Goal: Consume media (video, audio)

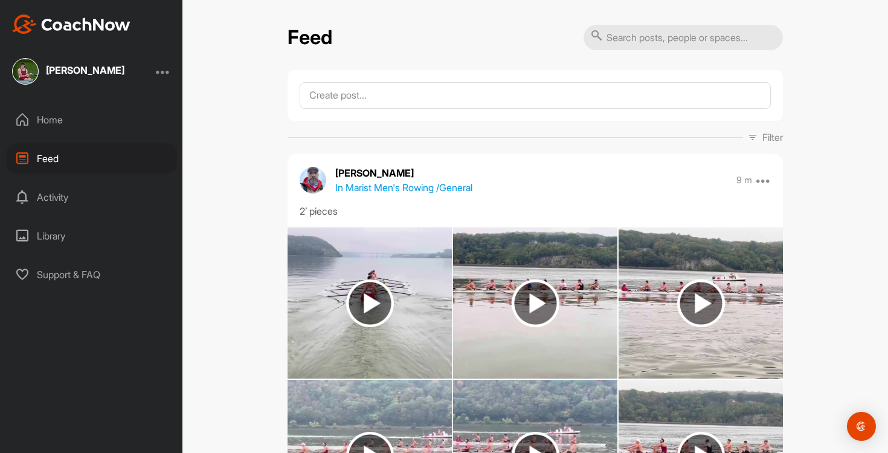
scroll to position [1483, 0]
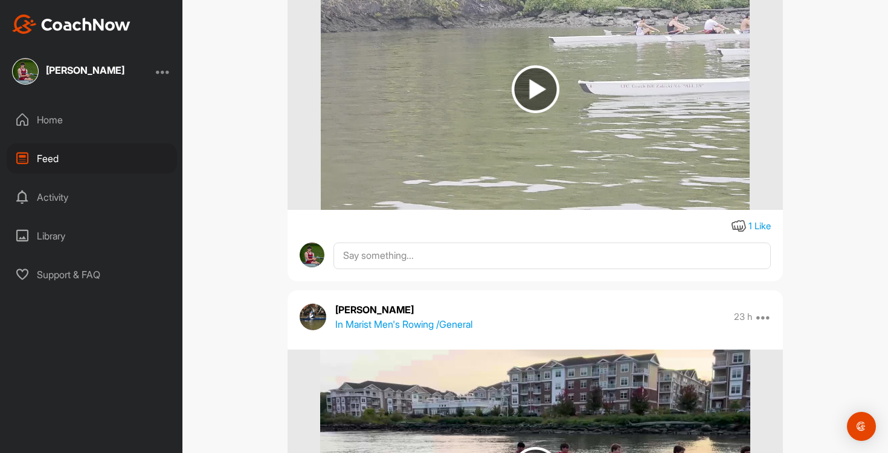
scroll to position [4038, 0]
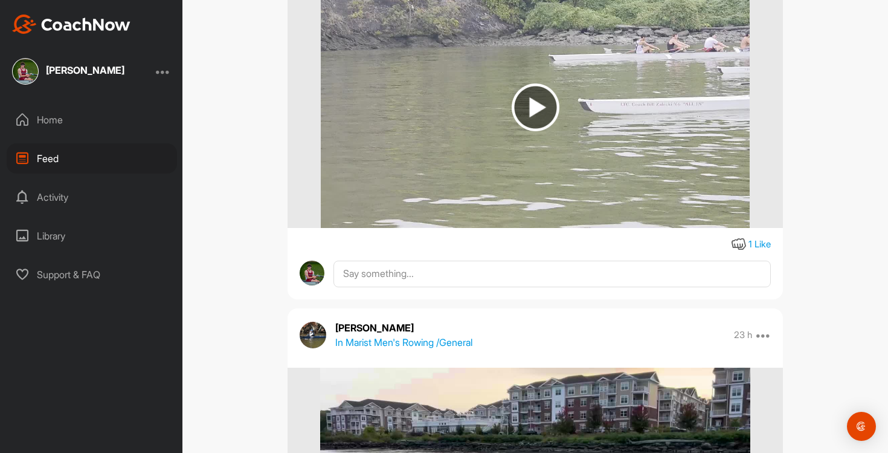
click at [536, 198] on img at bounding box center [535, 107] width 428 height 242
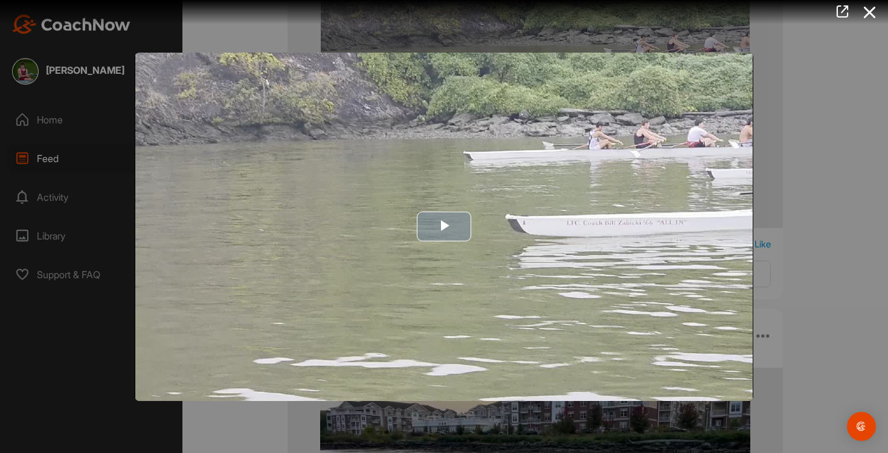
click at [697, 346] on img "Video Player" at bounding box center [444, 227] width 619 height 348
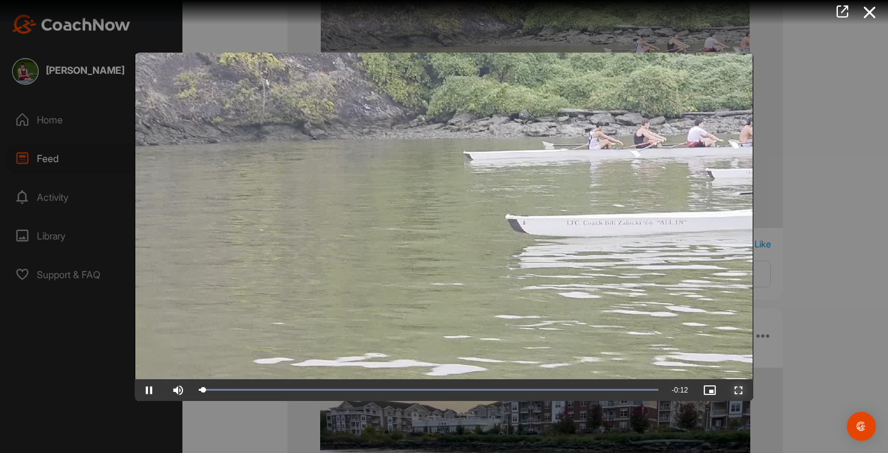
click at [741, 390] on span "Video Player" at bounding box center [738, 390] width 29 height 0
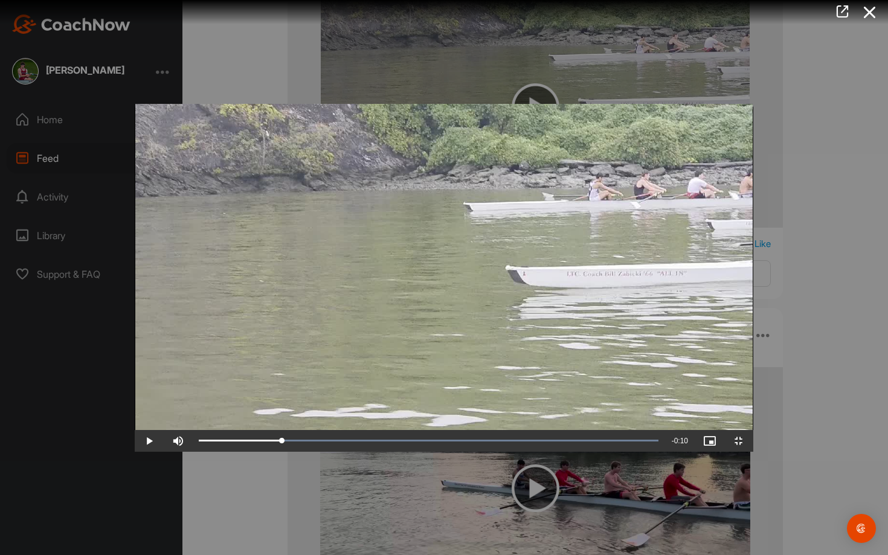
click at [605, 373] on video "Video Player" at bounding box center [444, 278] width 619 height 348
click at [164, 441] on span "Video Player" at bounding box center [178, 441] width 29 height 0
click at [135, 441] on span "Video Player" at bounding box center [149, 441] width 29 height 0
click at [399, 192] on video "Video Player" at bounding box center [444, 278] width 619 height 348
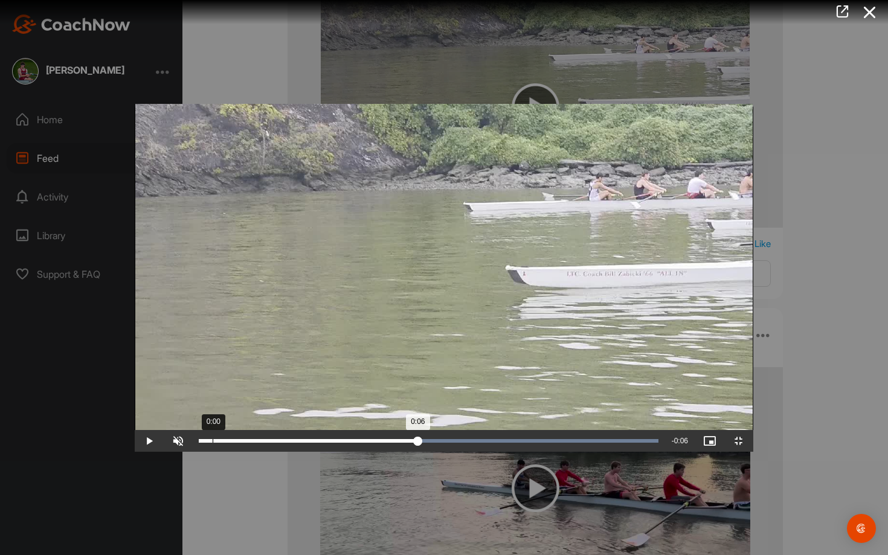
click at [199, 443] on div "Loaded : 100.00% 0:00 0:06" at bounding box center [429, 441] width 460 height 4
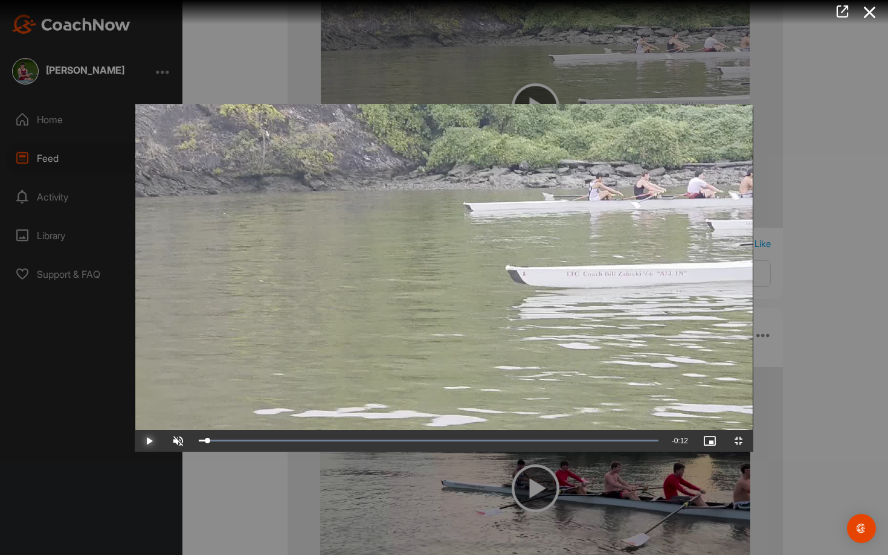
click at [135, 441] on span "Video Player" at bounding box center [149, 441] width 29 height 0
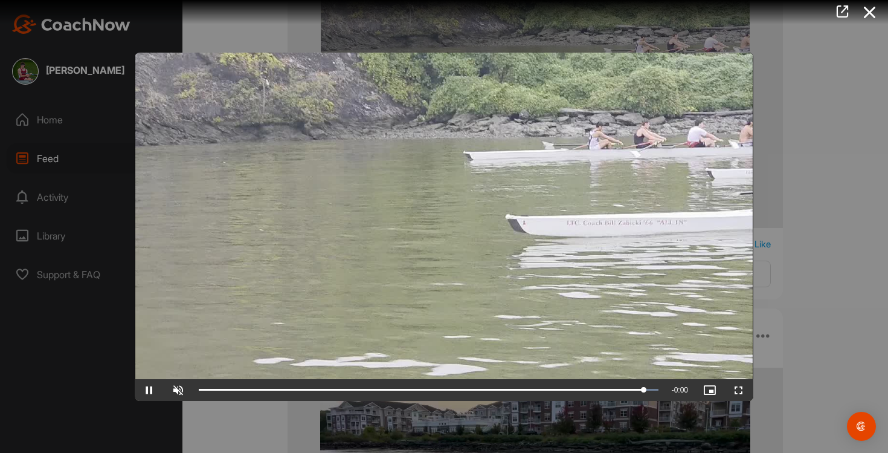
click at [794, 190] on div at bounding box center [444, 226] width 888 height 453
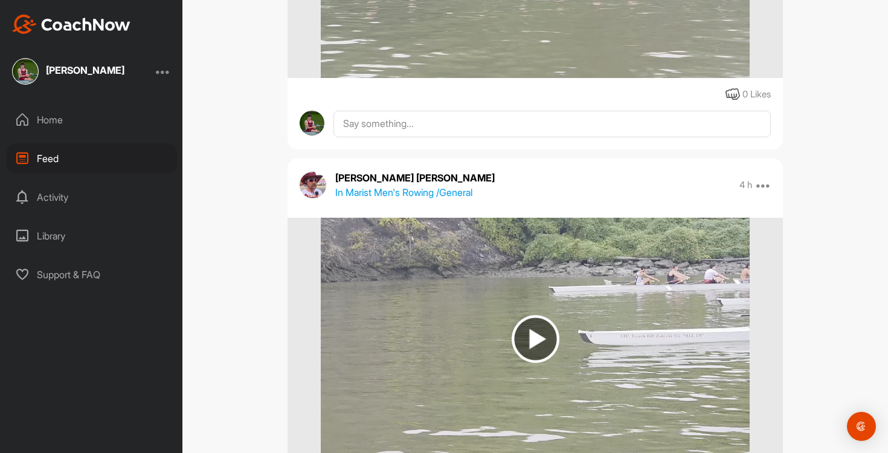
scroll to position [3557, 0]
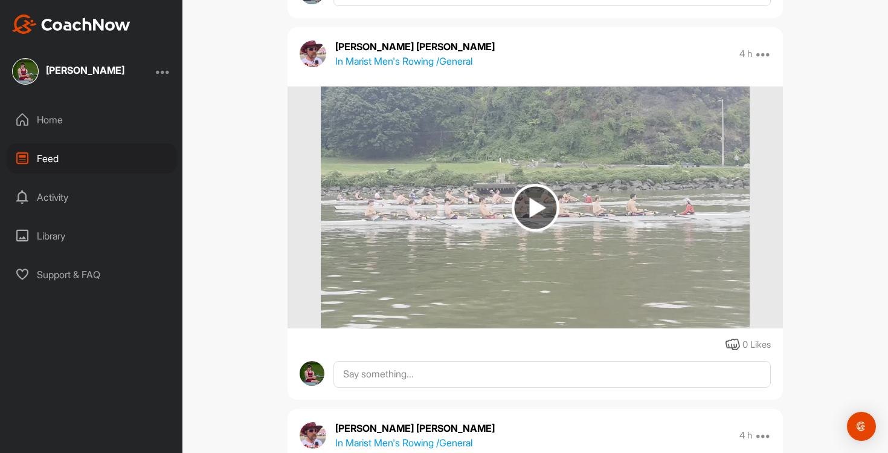
click at [632, 224] on img at bounding box center [535, 207] width 428 height 242
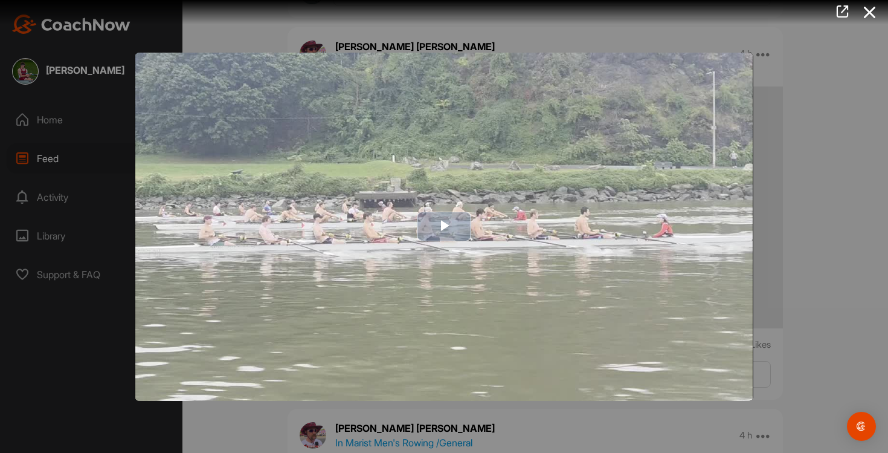
click at [517, 287] on img "Video Player" at bounding box center [444, 227] width 619 height 348
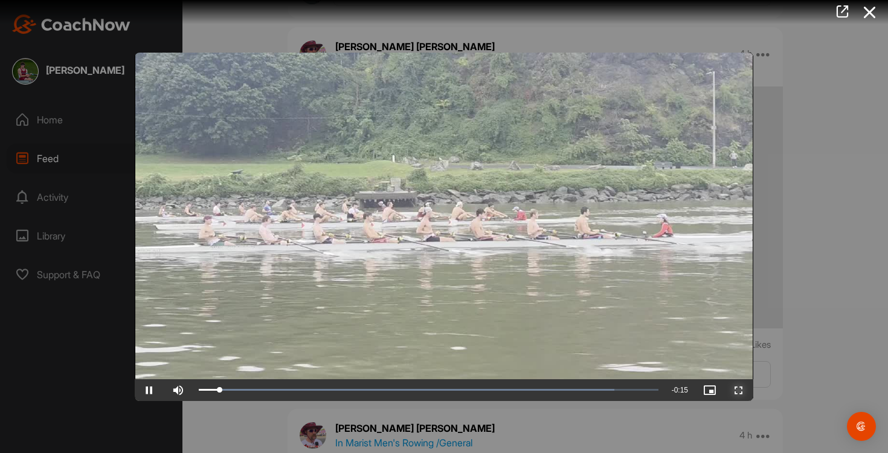
click at [739, 390] on span "Video Player" at bounding box center [738, 390] width 29 height 0
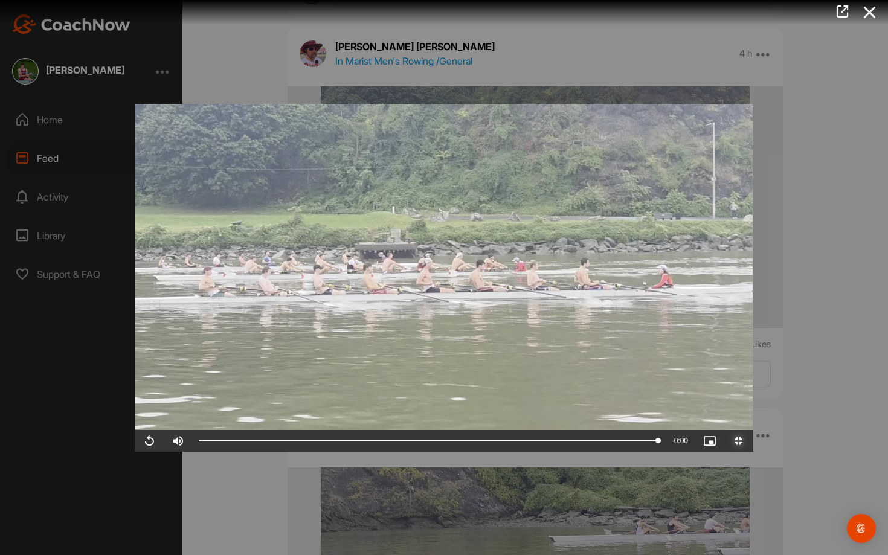
click at [753, 441] on span "Video Player" at bounding box center [738, 441] width 29 height 0
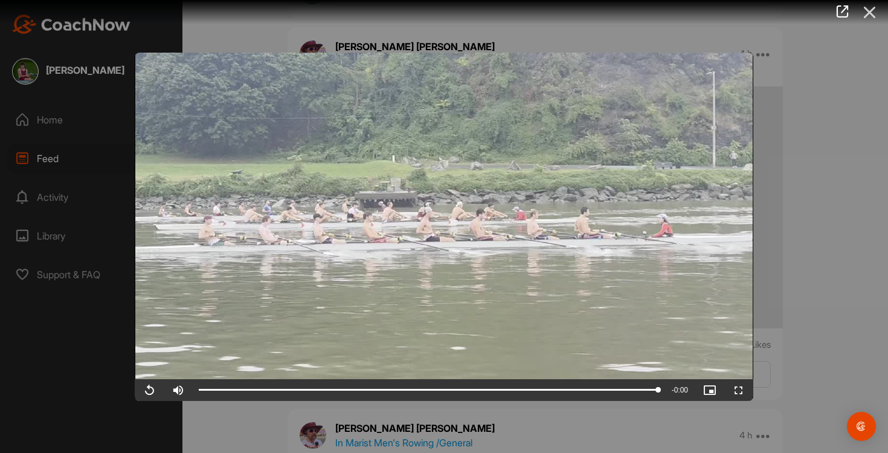
click at [871, 14] on icon at bounding box center [870, 12] width 28 height 22
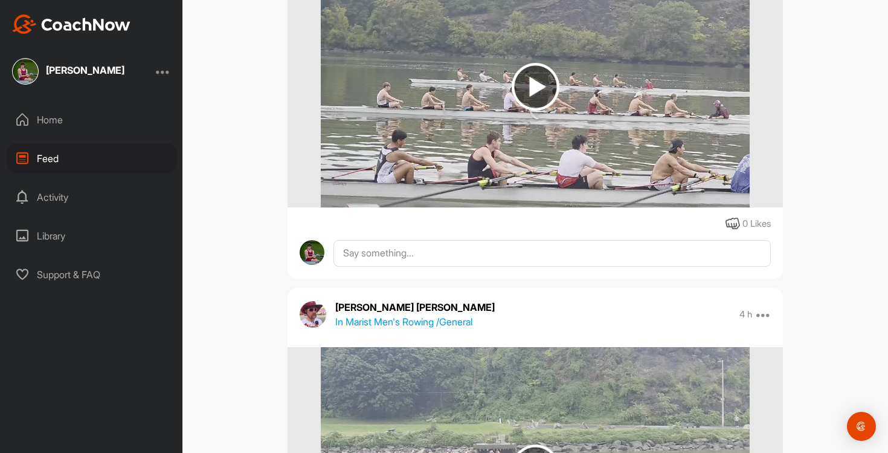
scroll to position [3151, 0]
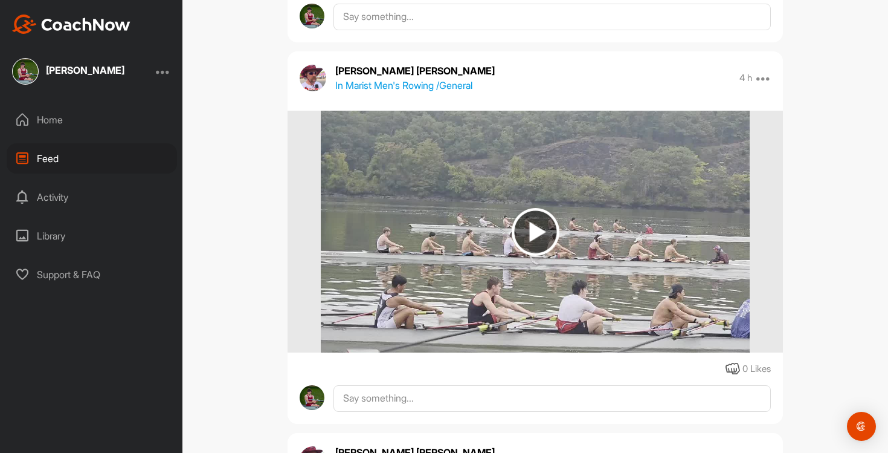
click at [578, 243] on img at bounding box center [535, 232] width 428 height 242
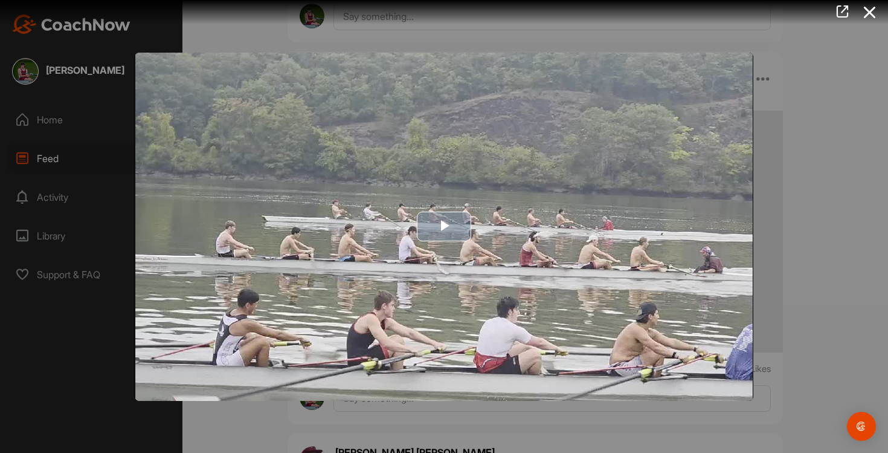
click at [536, 291] on img "Video Player" at bounding box center [444, 227] width 619 height 348
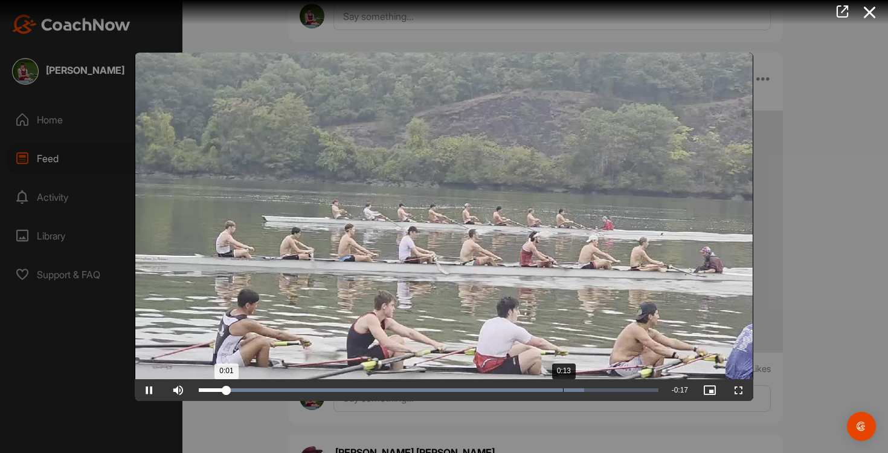
click at [562, 396] on div "Loaded : 83.94% 0:13 0:01" at bounding box center [429, 390] width 472 height 22
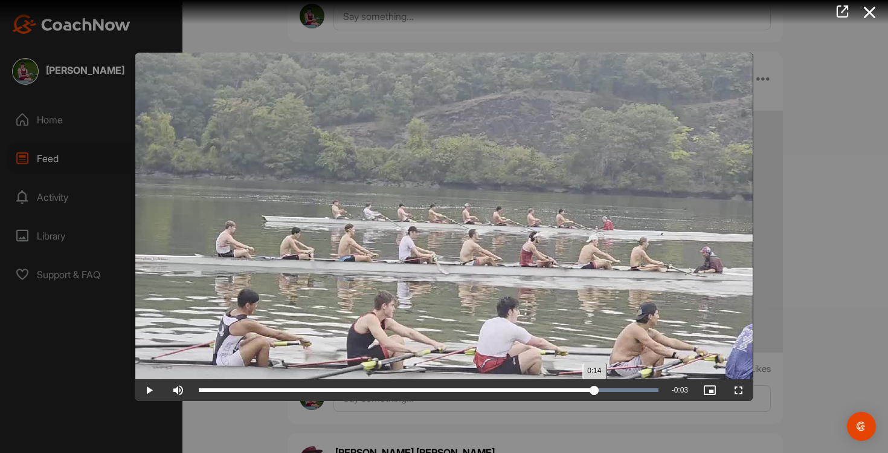
click at [594, 394] on div "Loaded : 100.00% 0:14 0:14" at bounding box center [429, 390] width 472 height 22
click at [619, 389] on div "Loaded : 100.00% 0:14 0:15" at bounding box center [429, 390] width 460 height 4
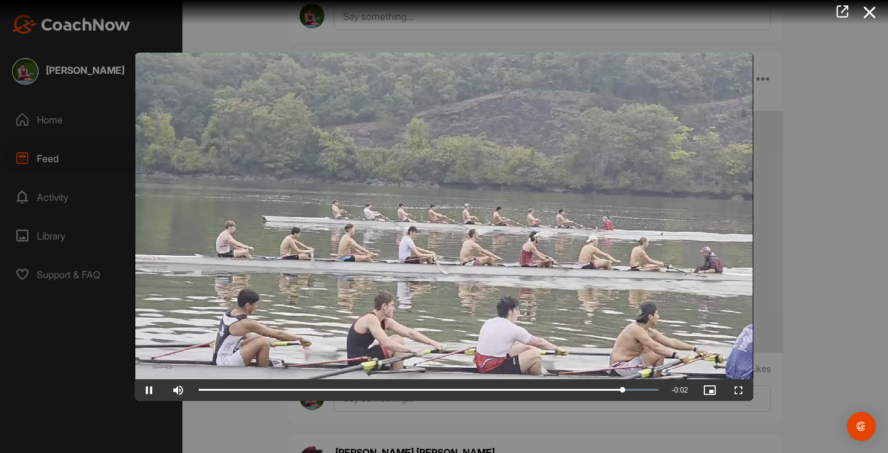
click at [863, 282] on div at bounding box center [444, 226] width 888 height 453
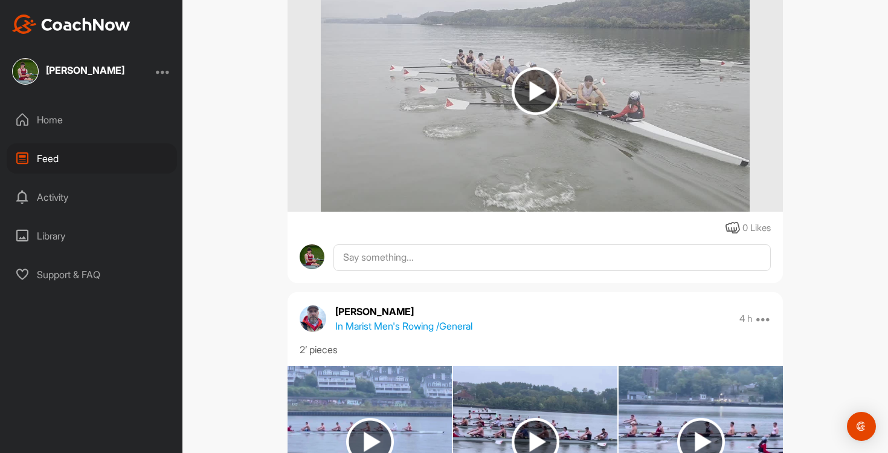
scroll to position [2273, 0]
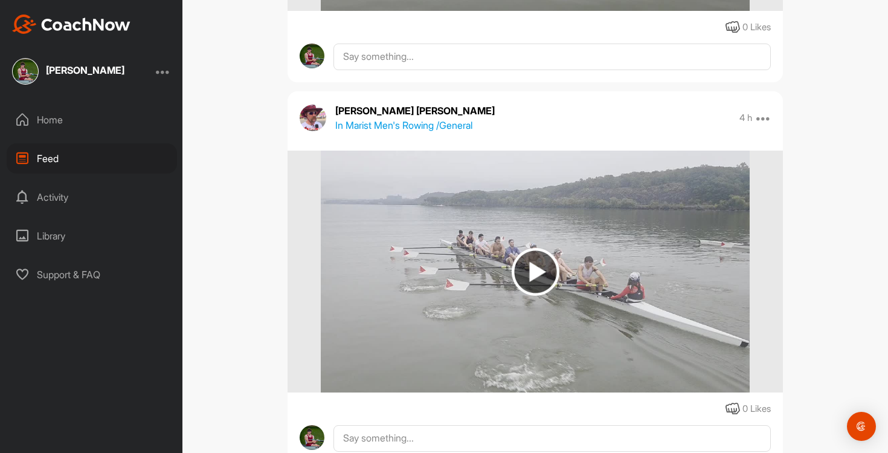
click at [588, 243] on img at bounding box center [535, 271] width 428 height 242
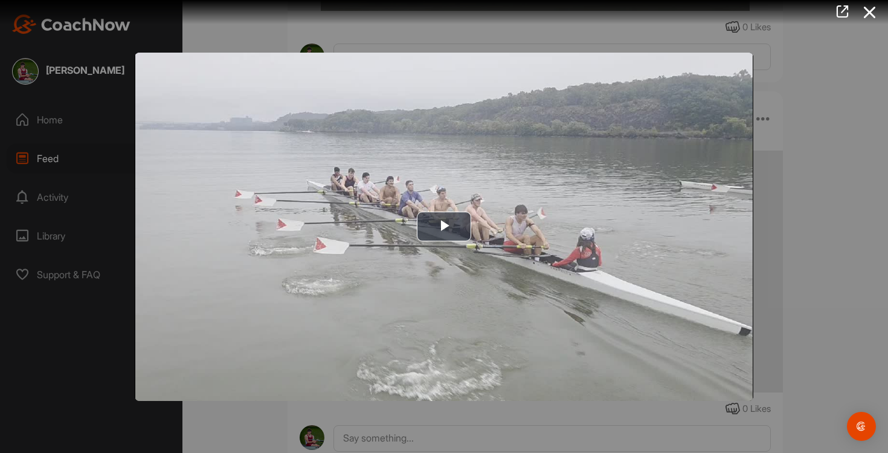
click at [588, 243] on img "Video Player" at bounding box center [444, 227] width 619 height 348
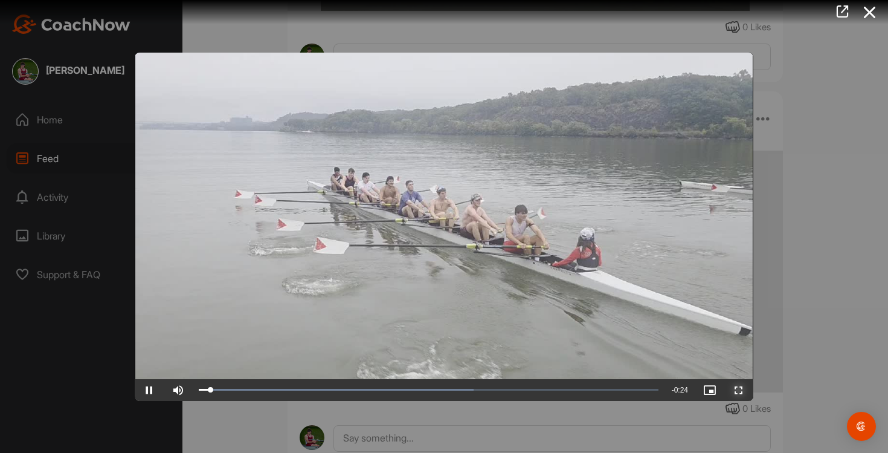
click at [739, 390] on span "Video Player" at bounding box center [738, 390] width 29 height 0
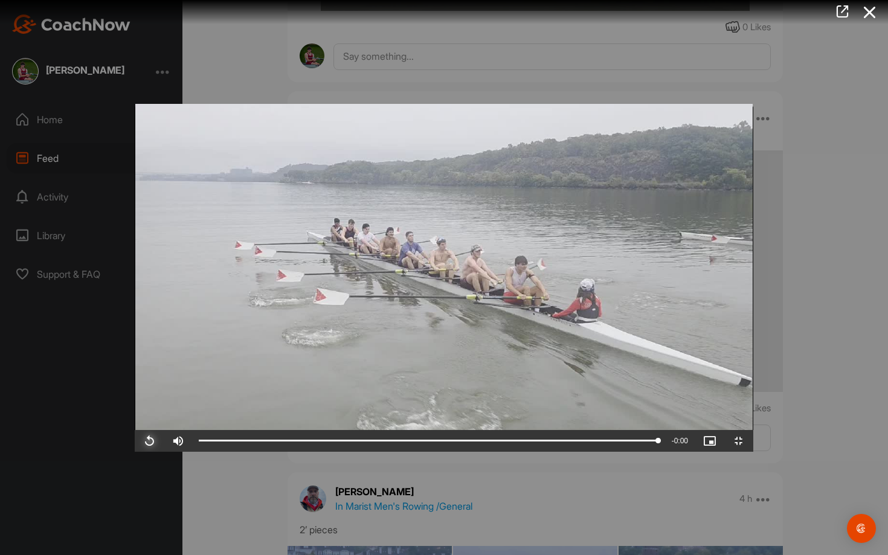
click at [135, 441] on span "Video Player" at bounding box center [149, 441] width 29 height 0
click at [753, 441] on span "Video Player" at bounding box center [738, 441] width 29 height 0
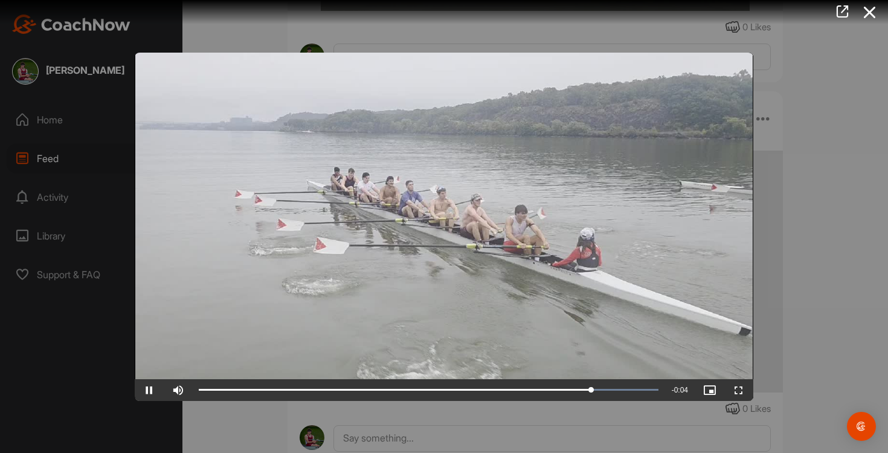
click at [840, 190] on div at bounding box center [444, 226] width 888 height 453
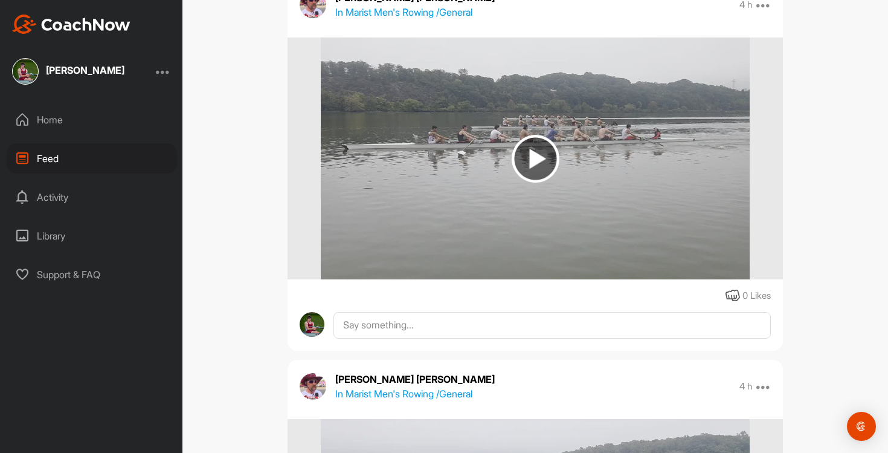
scroll to position [1998, 0]
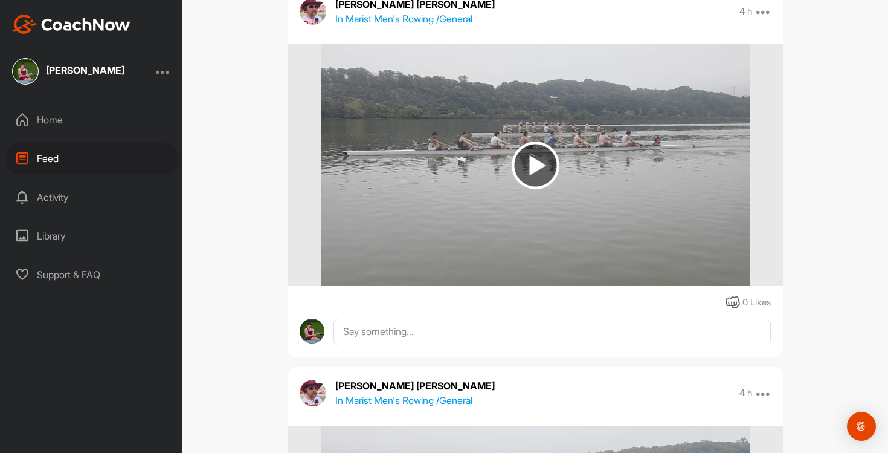
click at [543, 214] on img at bounding box center [535, 165] width 428 height 242
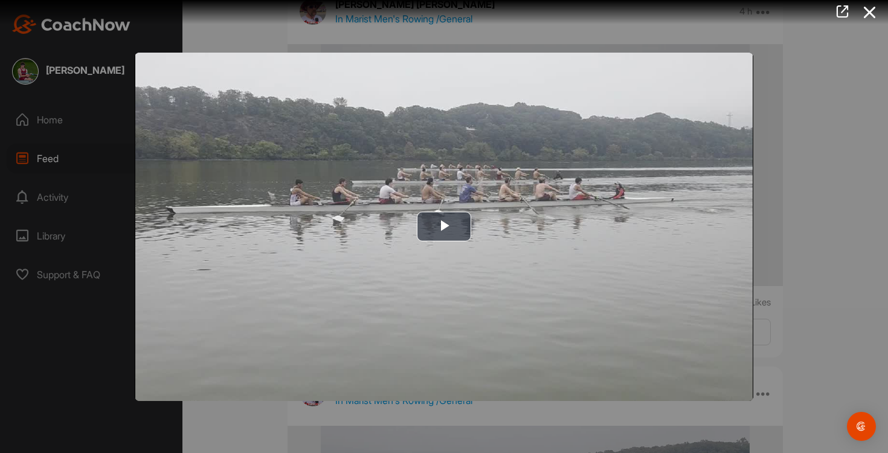
click at [543, 214] on img "Video Player" at bounding box center [444, 227] width 619 height 348
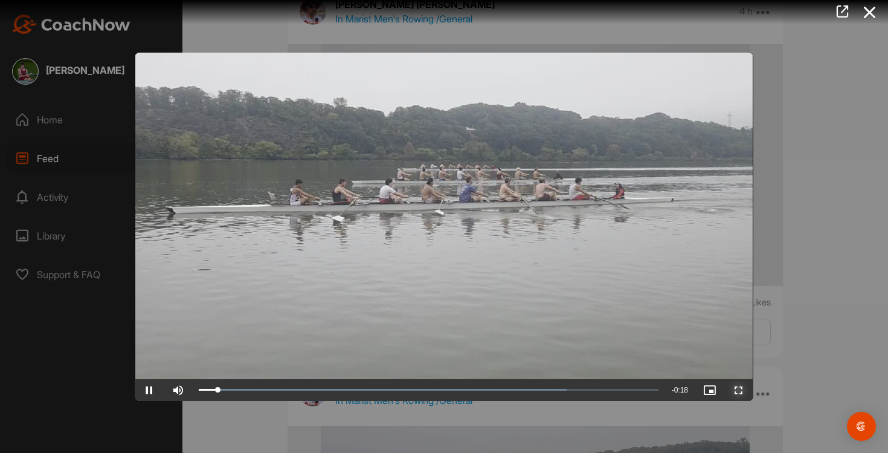
click at [743, 390] on span "Video Player" at bounding box center [738, 390] width 29 height 0
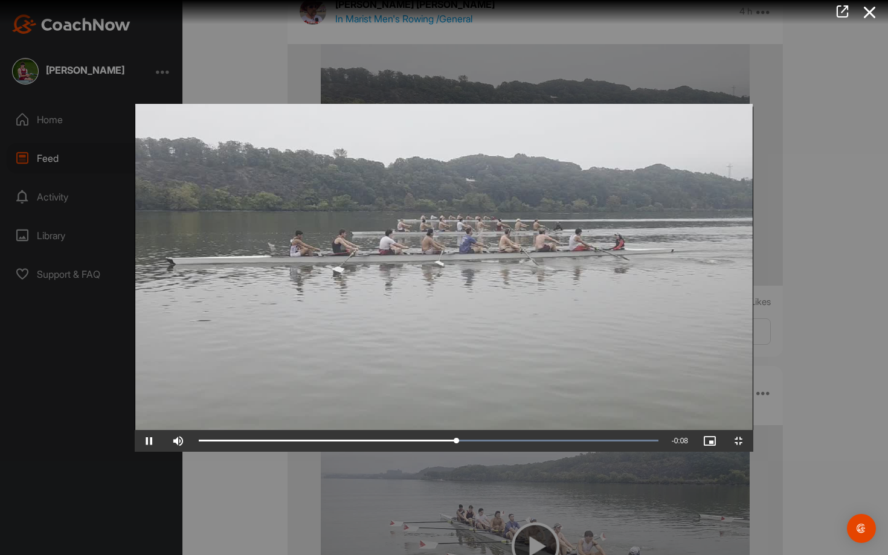
click at [638, 405] on video "Video Player" at bounding box center [444, 278] width 619 height 348
click at [135, 441] on span "Video Player" at bounding box center [149, 441] width 29 height 0
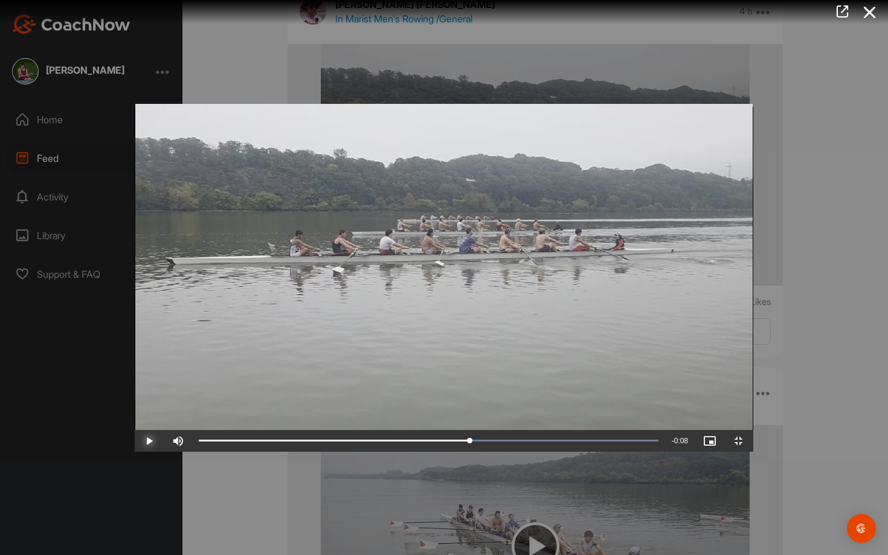
click at [135, 441] on span "Video Player" at bounding box center [149, 441] width 29 height 0
click at [135, 446] on video "Video Player" at bounding box center [444, 278] width 619 height 348
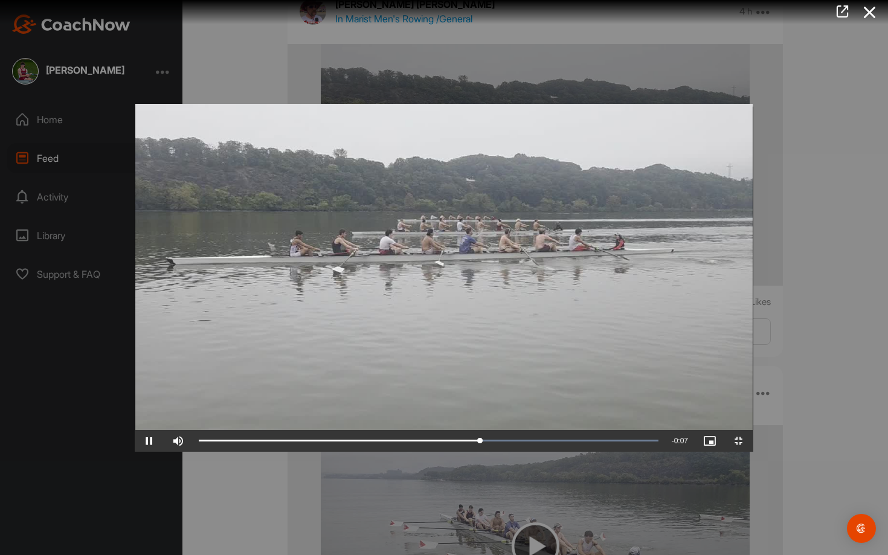
click at [135, 446] on video "Video Player" at bounding box center [444, 278] width 619 height 348
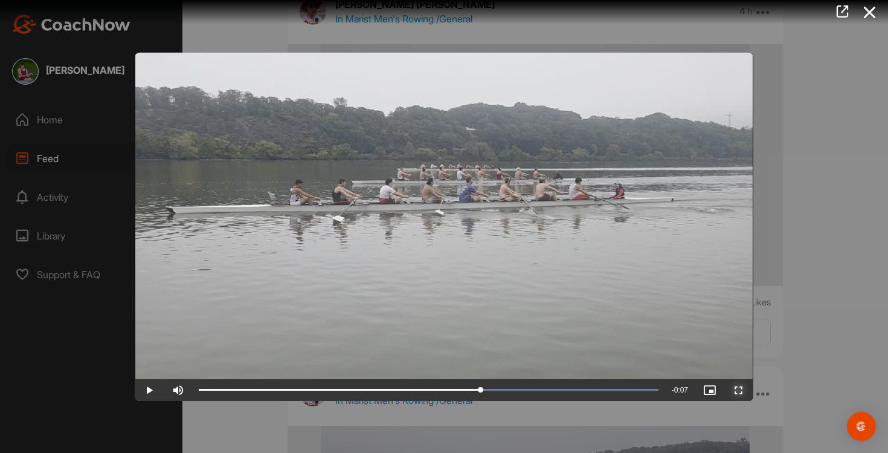
click at [734, 390] on span "Video Player" at bounding box center [738, 390] width 29 height 0
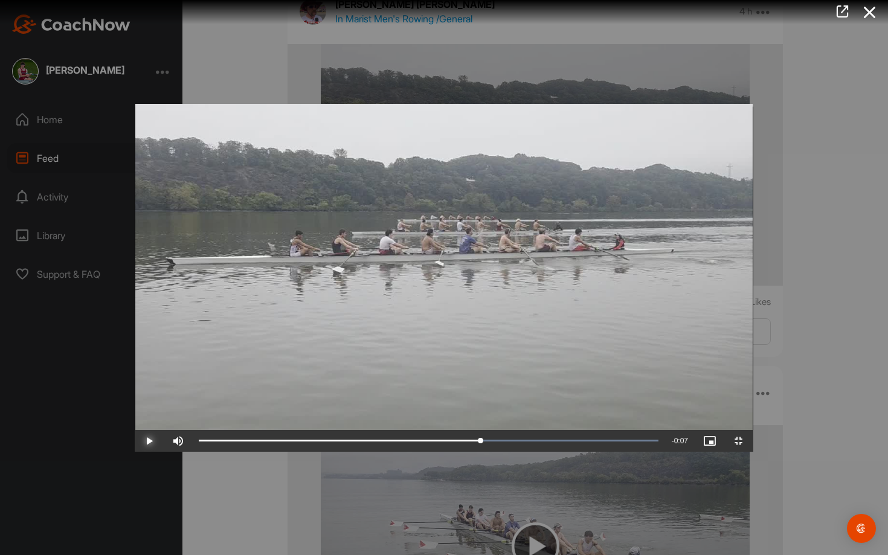
click at [135, 441] on span "Video Player" at bounding box center [149, 441] width 29 height 0
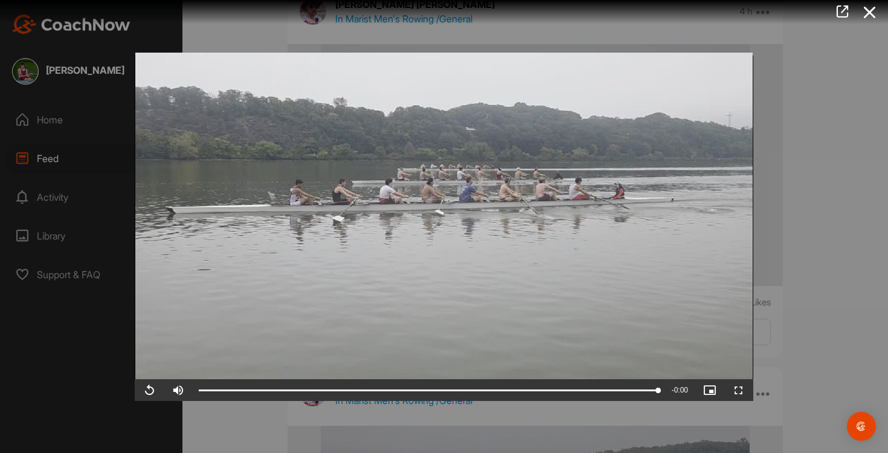
click at [850, 187] on div at bounding box center [444, 226] width 888 height 453
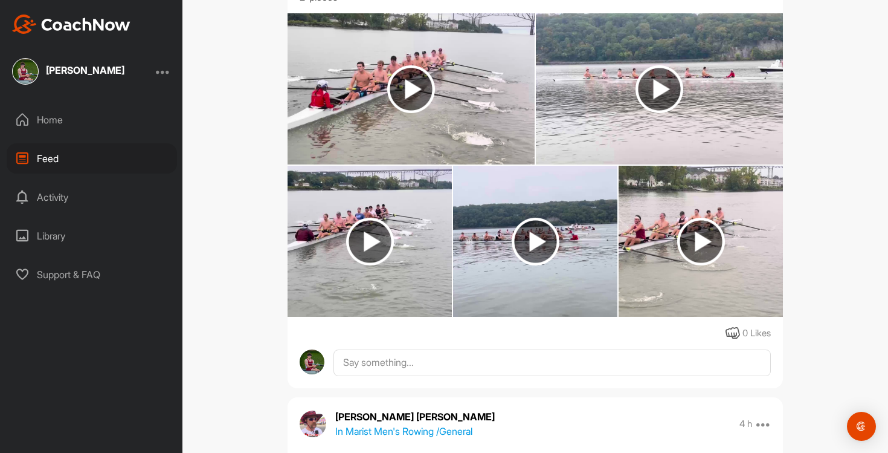
scroll to position [1553, 0]
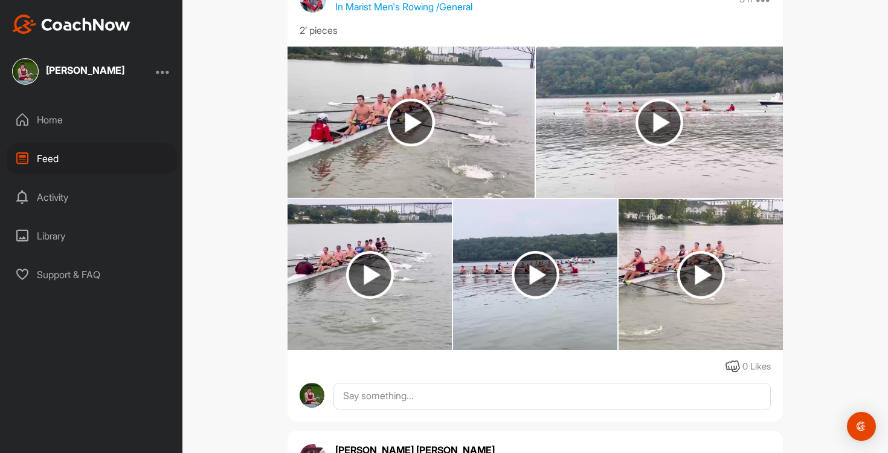
click at [417, 281] on img at bounding box center [370, 274] width 164 height 151
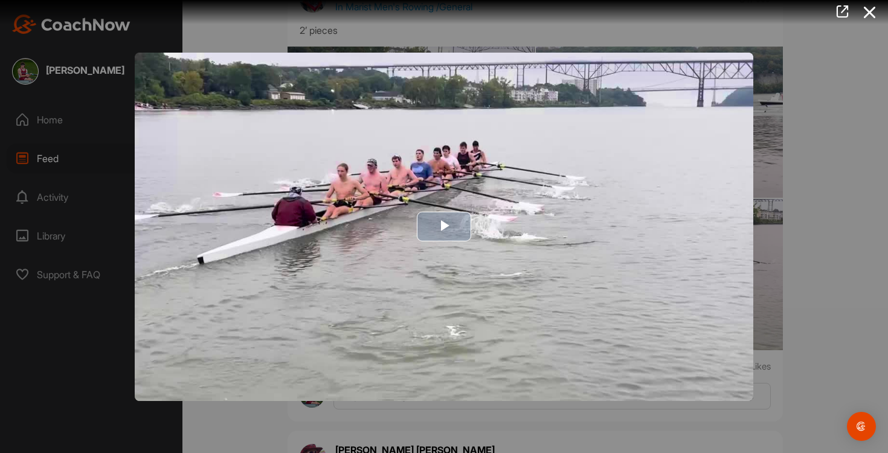
click at [418, 279] on img "Video Player" at bounding box center [444, 227] width 619 height 348
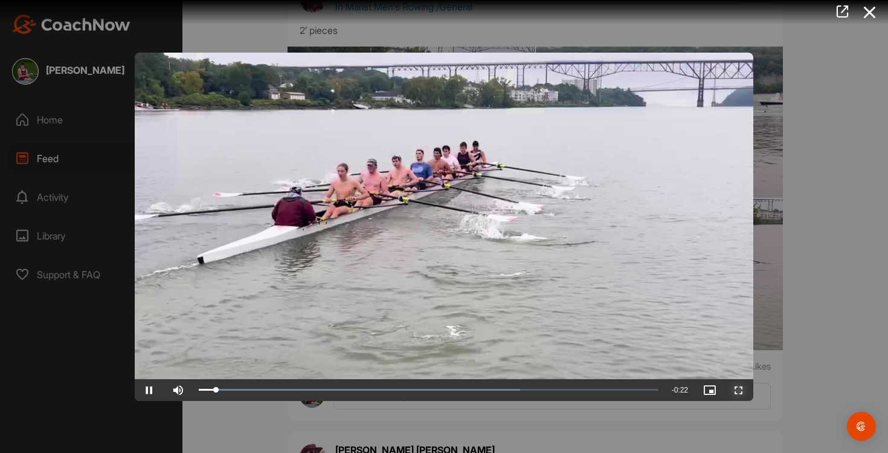
click at [743, 390] on span "Video Player" at bounding box center [738, 390] width 29 height 0
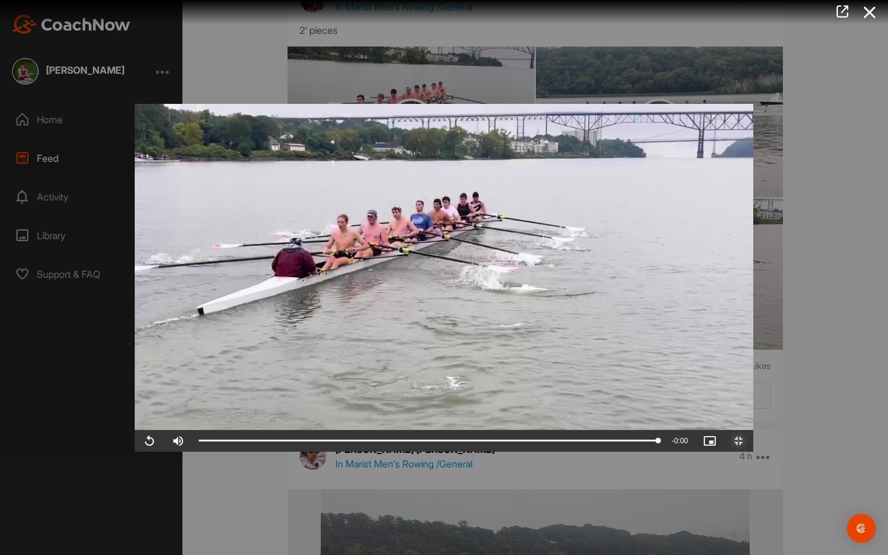
click at [753, 441] on span "Video Player" at bounding box center [738, 441] width 29 height 0
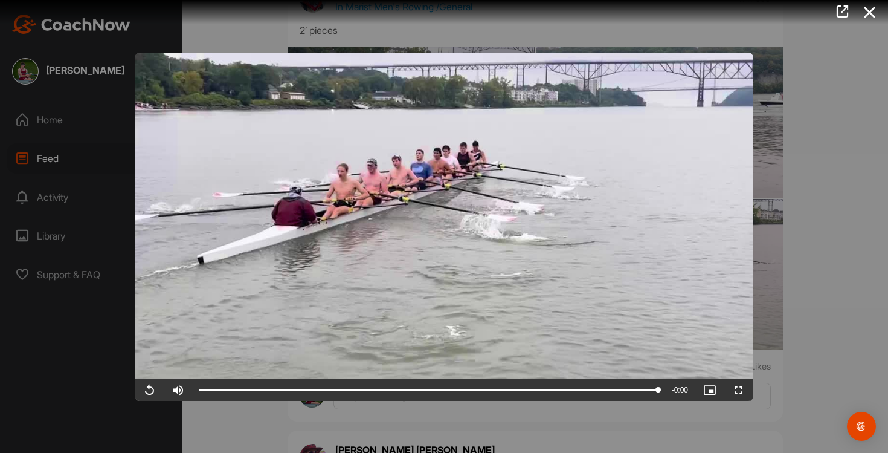
click at [867, 1] on div at bounding box center [439, 12] width 897 height 24
click at [868, 14] on icon at bounding box center [870, 12] width 28 height 22
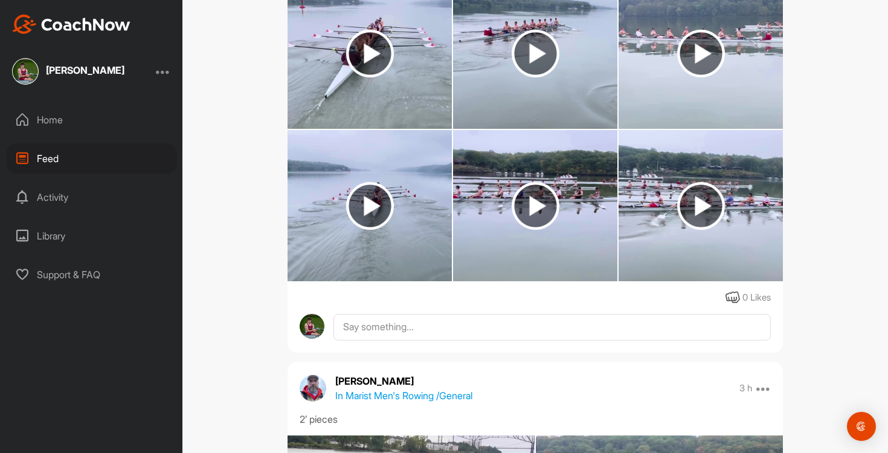
scroll to position [1089, 0]
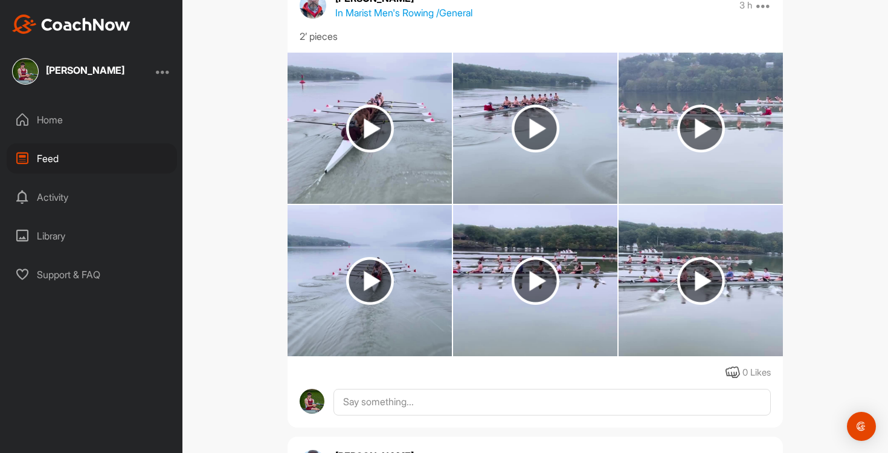
click at [388, 162] on img at bounding box center [370, 128] width 164 height 151
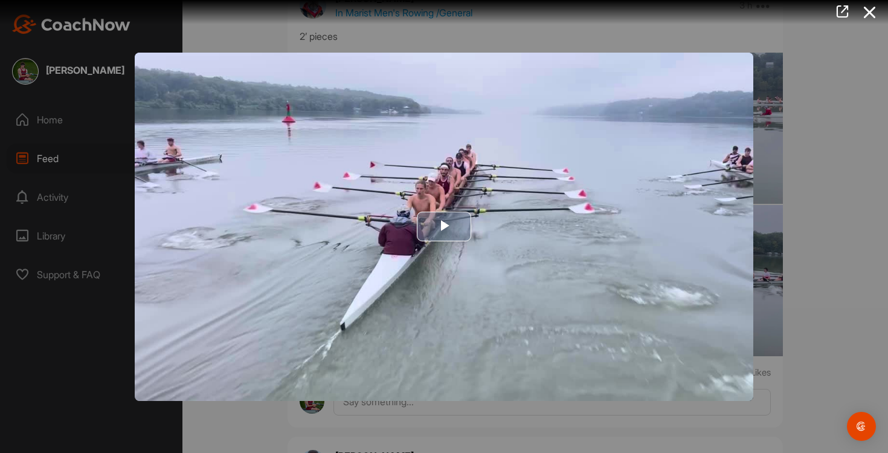
click at [616, 269] on img "Video Player" at bounding box center [444, 227] width 619 height 348
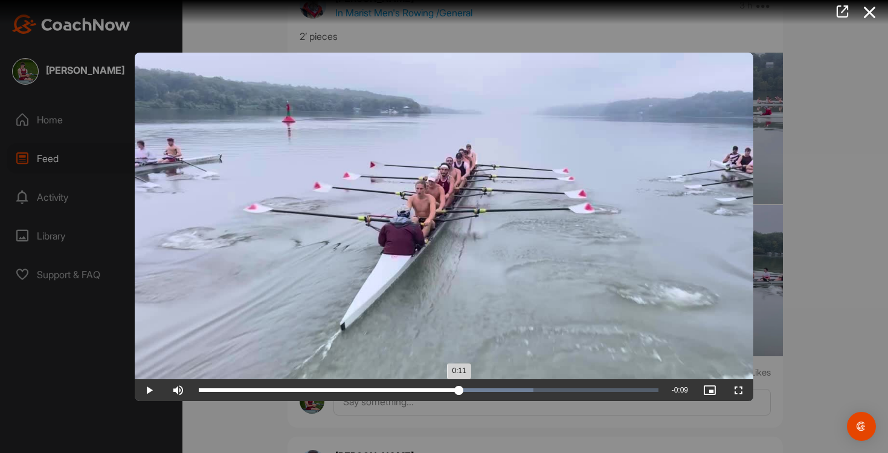
click at [459, 388] on div "Loaded : 72.79% 0:11 0:11" at bounding box center [429, 390] width 460 height 4
click at [506, 390] on div "Loaded : 72.79% 0:12 0:11" at bounding box center [429, 390] width 460 height 4
click at [535, 390] on div "0:15" at bounding box center [534, 390] width 1 height 4
click at [578, 390] on div "Loaded : 89.93% 0:17 0:15" at bounding box center [429, 390] width 460 height 4
click at [620, 390] on div "Loaded : 100.00% 0:19 0:17" at bounding box center [429, 390] width 460 height 4
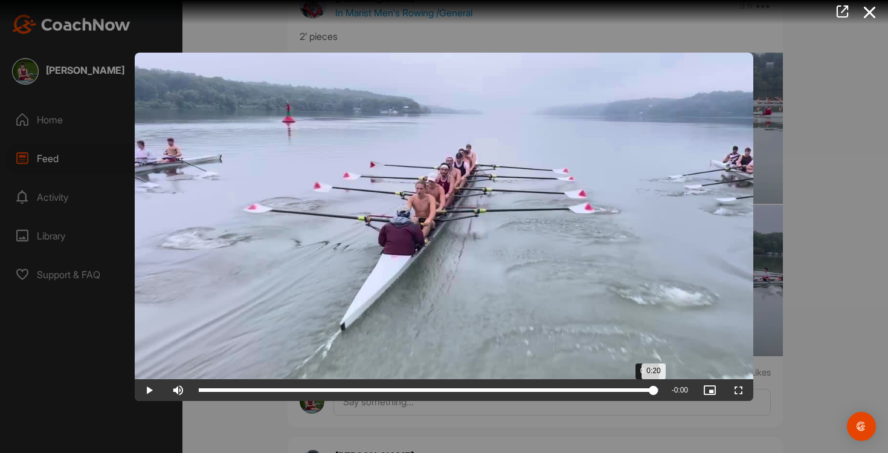
click at [654, 389] on div "Loaded : 100.00% 0:20 0:20" at bounding box center [429, 390] width 460 height 4
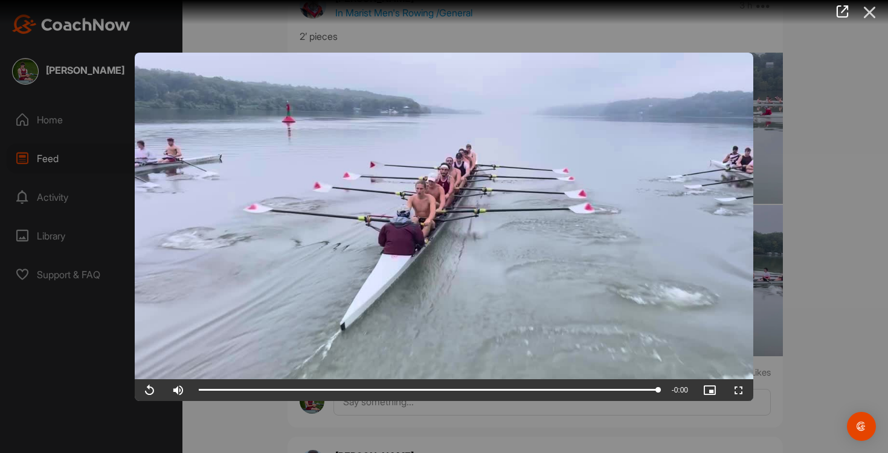
click at [871, 18] on icon at bounding box center [870, 12] width 28 height 22
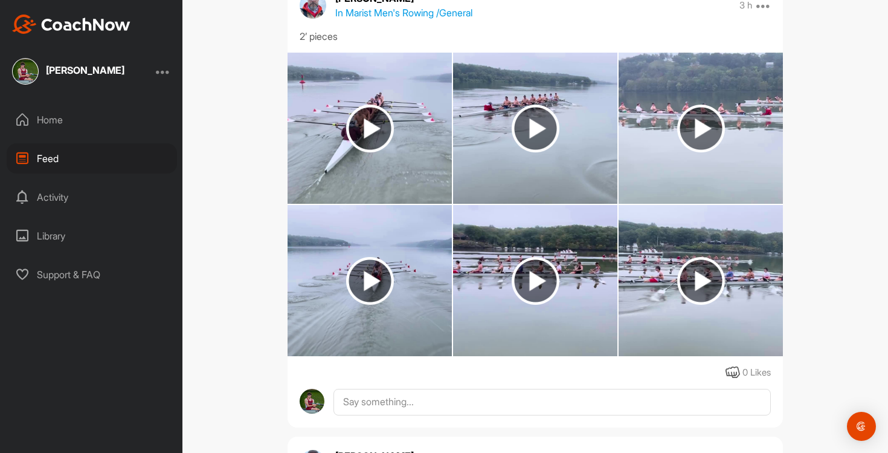
click at [601, 122] on img at bounding box center [535, 128] width 164 height 151
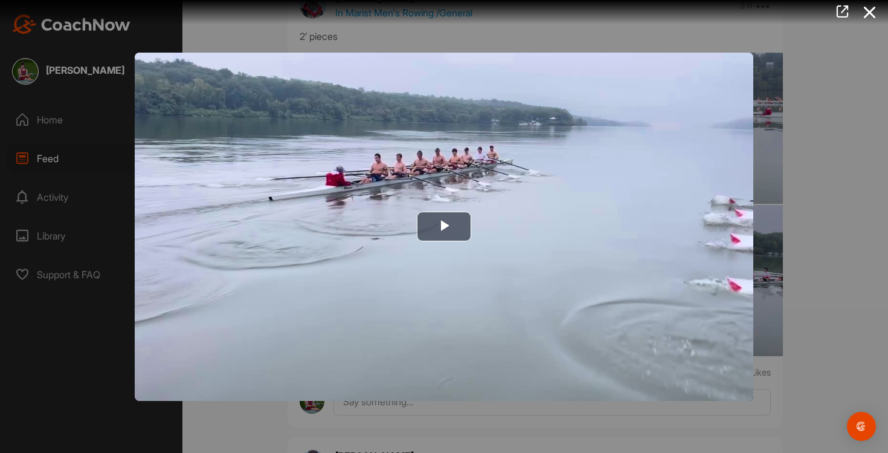
click at [862, 207] on div at bounding box center [444, 226] width 888 height 453
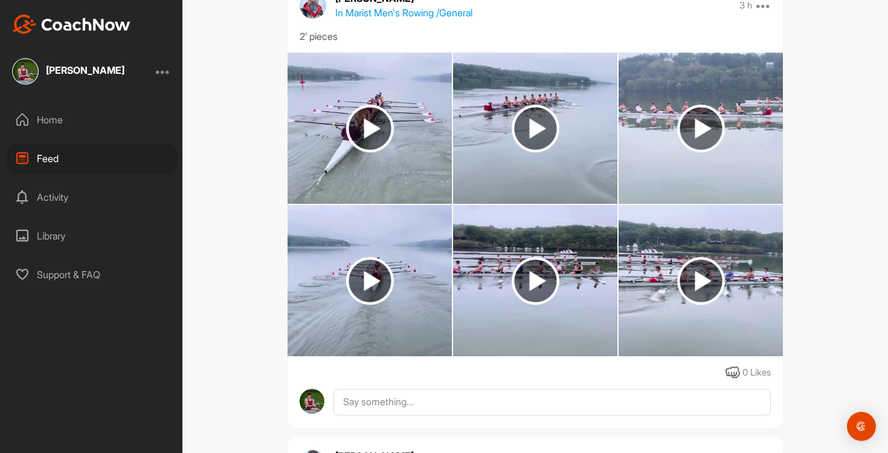
click at [744, 160] on img at bounding box center [701, 128] width 164 height 151
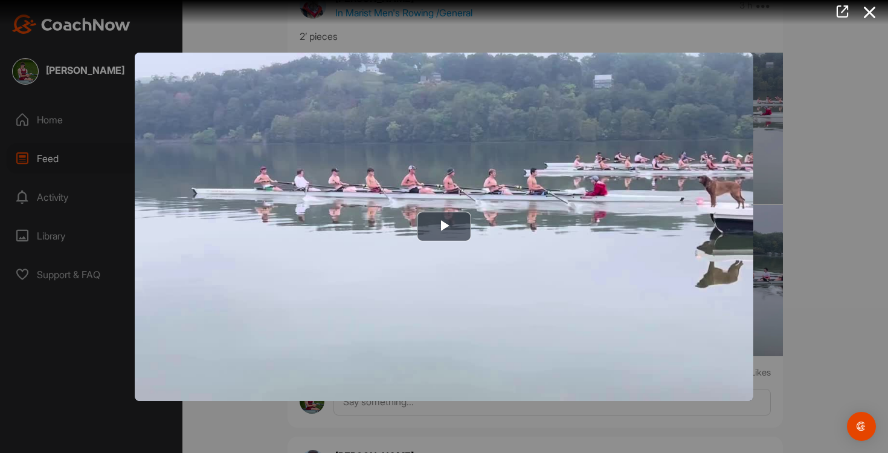
click at [824, 254] on div at bounding box center [444, 226] width 888 height 453
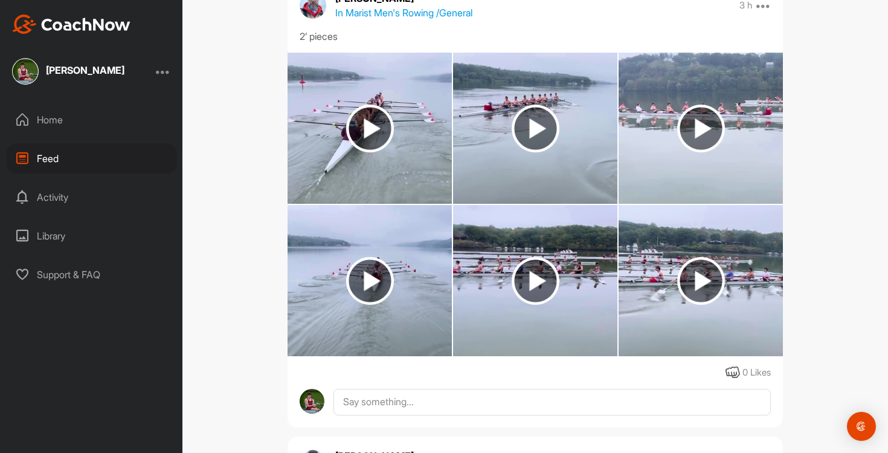
click at [710, 287] on img at bounding box center [701, 281] width 48 height 48
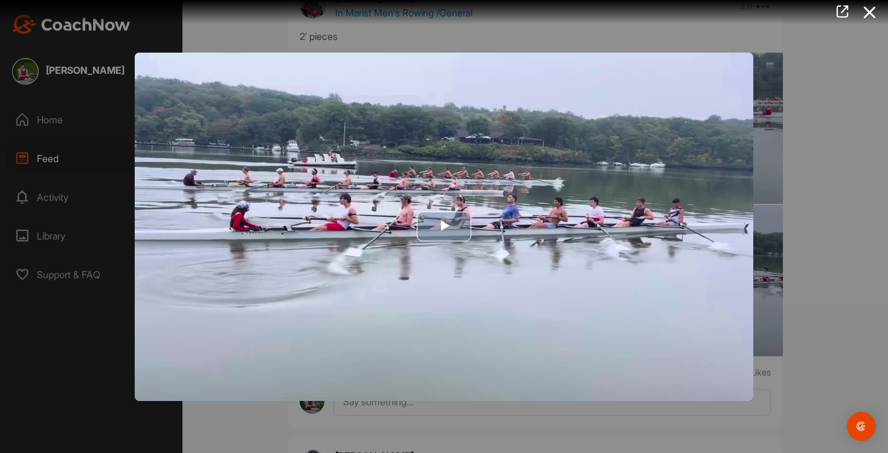
click at [670, 301] on img "Video Player" at bounding box center [444, 227] width 619 height 348
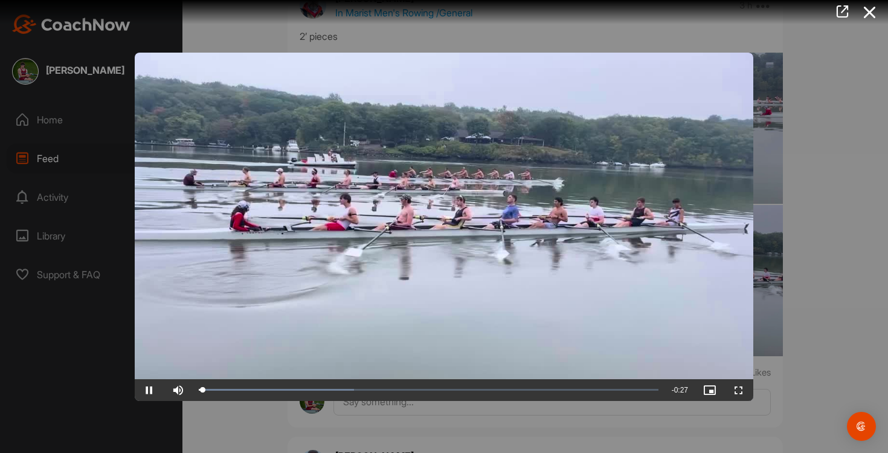
click at [674, 306] on video "Video Player" at bounding box center [444, 227] width 619 height 348
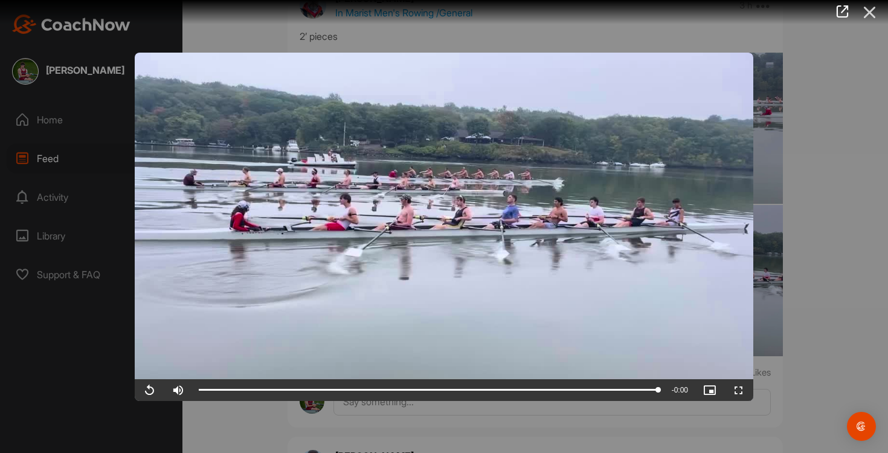
click at [871, 11] on icon at bounding box center [870, 12] width 28 height 22
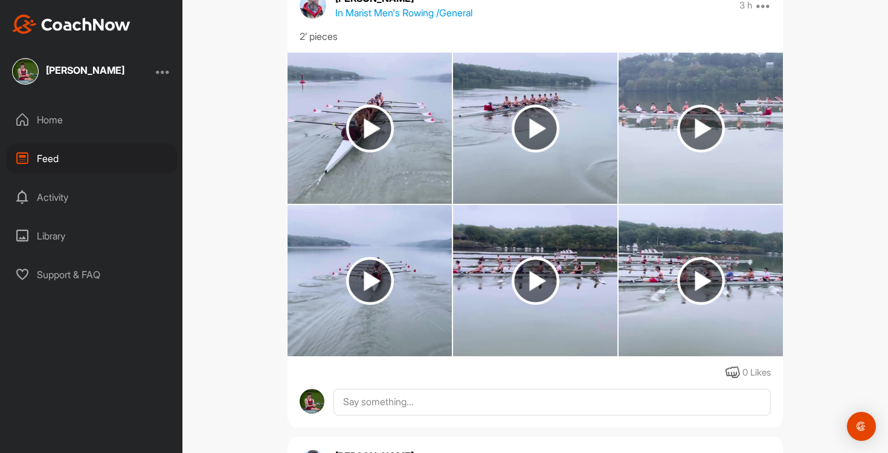
click at [544, 286] on img at bounding box center [536, 281] width 48 height 48
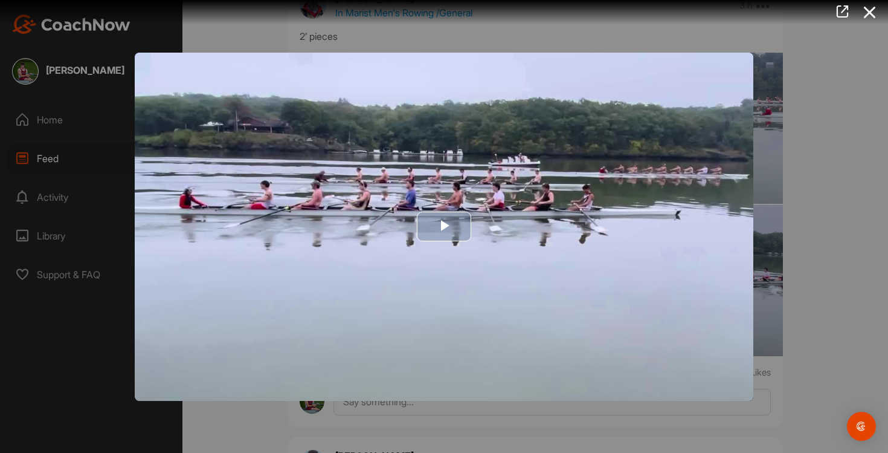
click at [650, 319] on img "Video Player" at bounding box center [444, 227] width 619 height 348
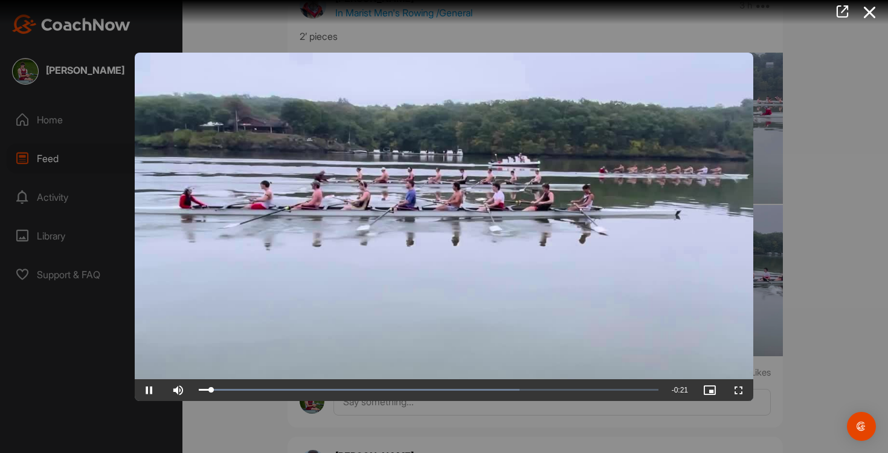
click at [834, 266] on div at bounding box center [444, 226] width 888 height 453
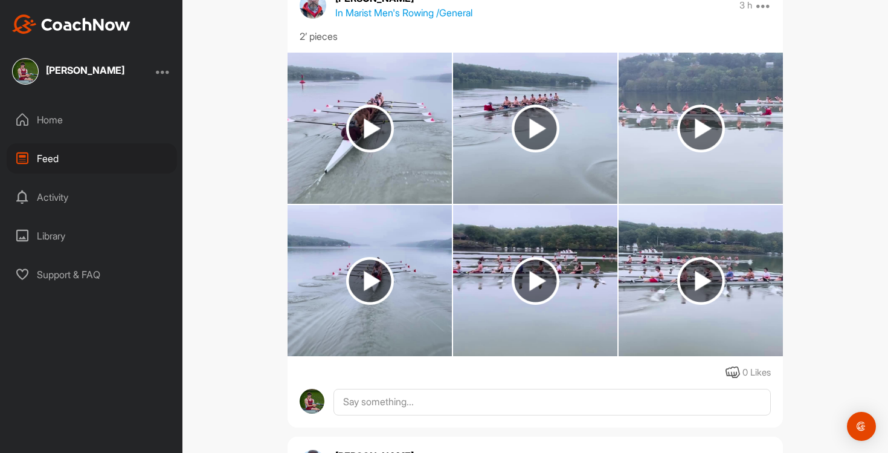
click at [672, 277] on img at bounding box center [701, 280] width 164 height 151
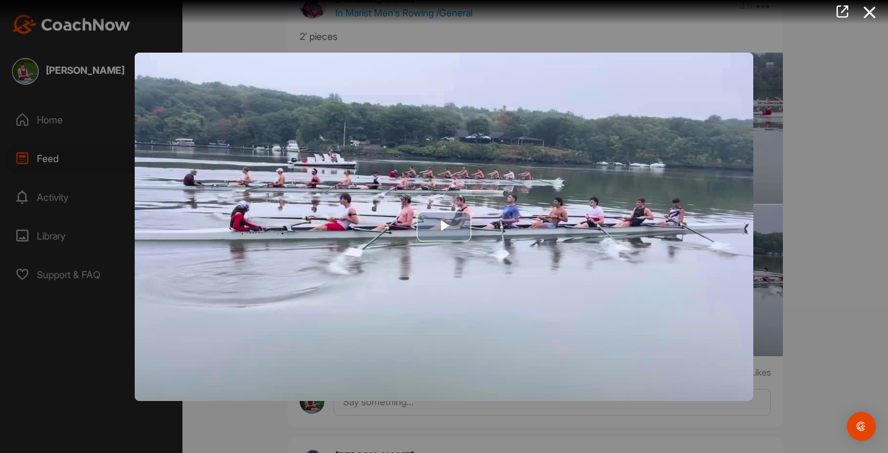
click at [563, 267] on img "Video Player" at bounding box center [444, 227] width 619 height 348
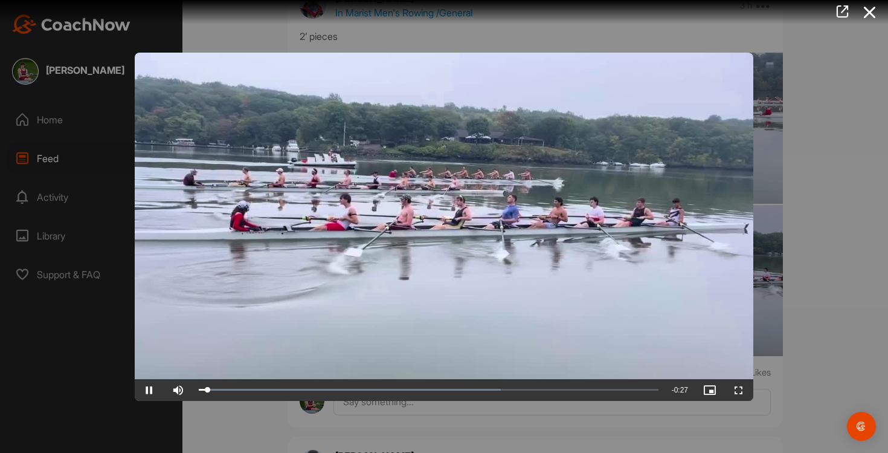
click at [759, 244] on div at bounding box center [444, 226] width 888 height 453
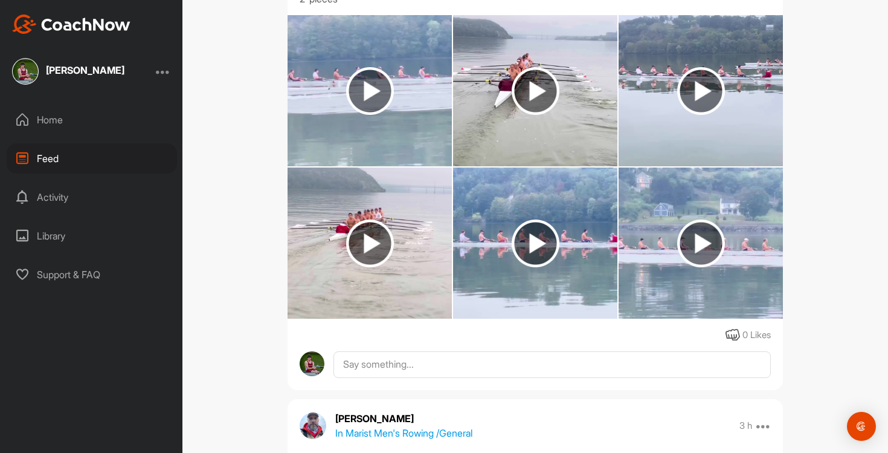
scroll to position [652, 0]
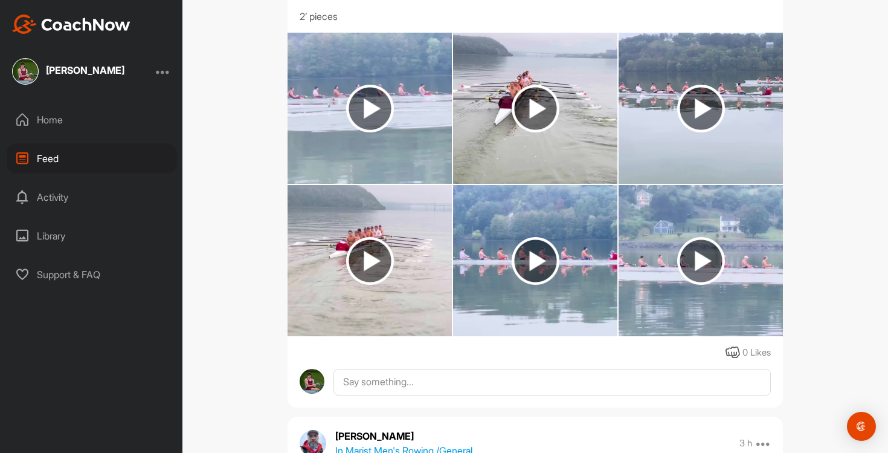
click at [714, 231] on img at bounding box center [701, 260] width 164 height 151
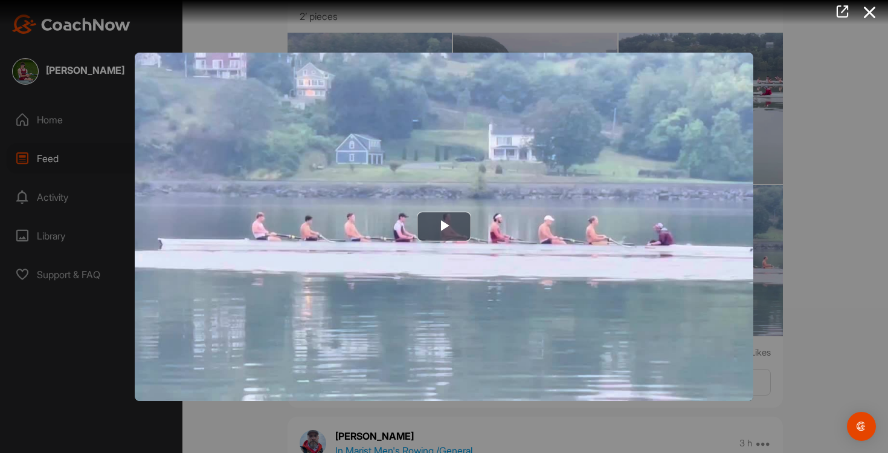
click at [785, 224] on div at bounding box center [444, 226] width 888 height 453
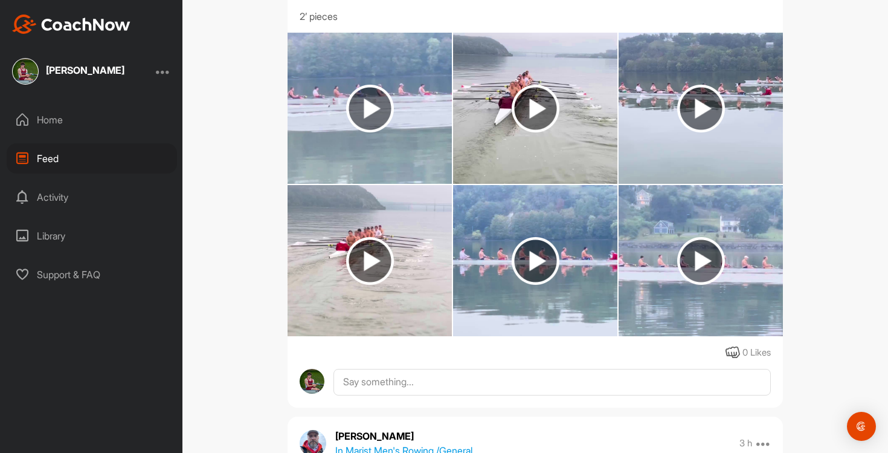
click at [683, 251] on img at bounding box center [701, 261] width 48 height 48
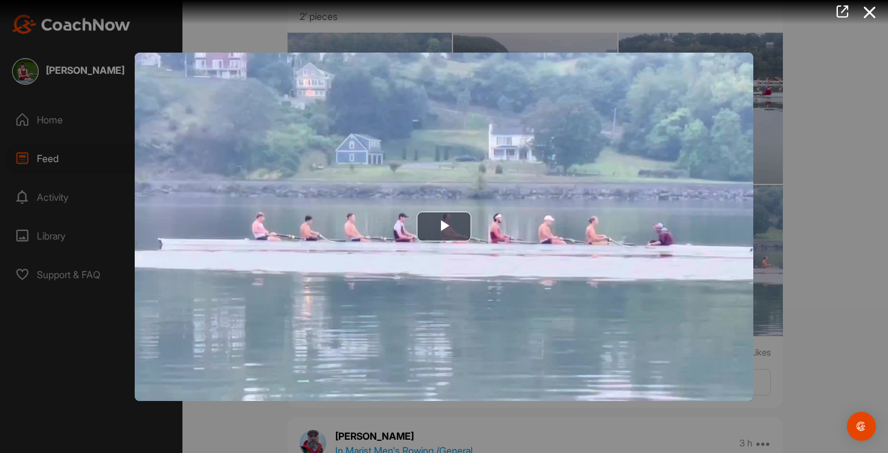
click at [779, 262] on div at bounding box center [444, 226] width 888 height 453
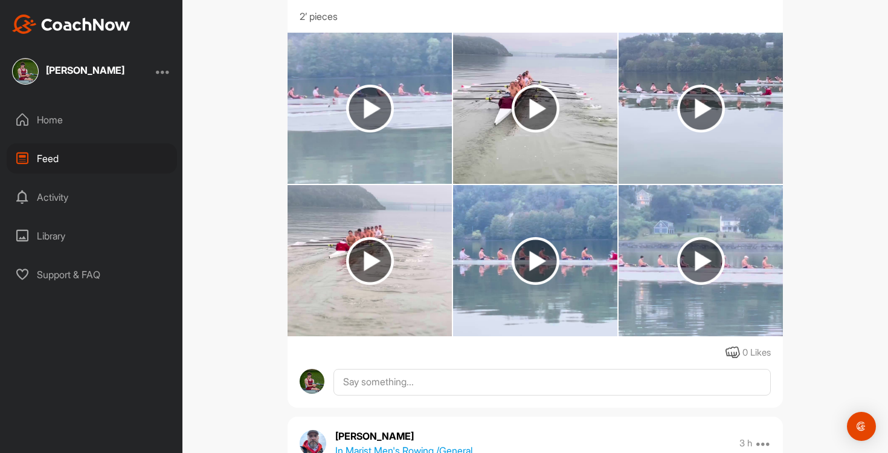
click at [552, 279] on img at bounding box center [536, 261] width 48 height 48
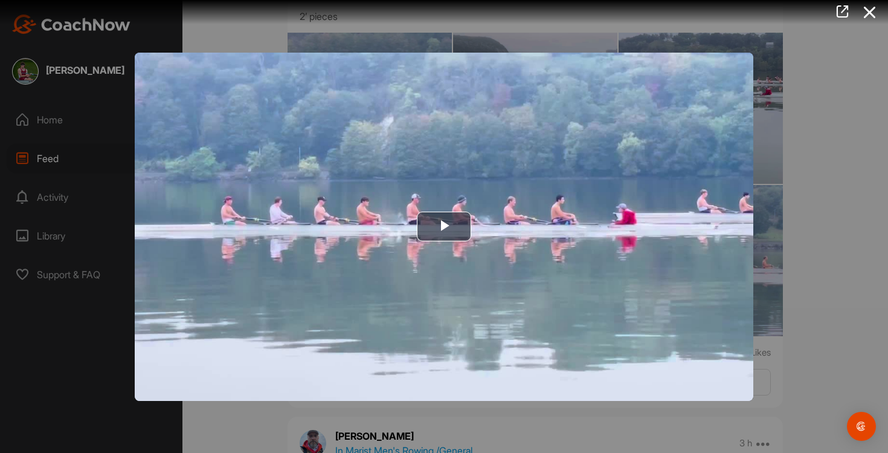
click at [761, 252] on div at bounding box center [444, 226] width 888 height 453
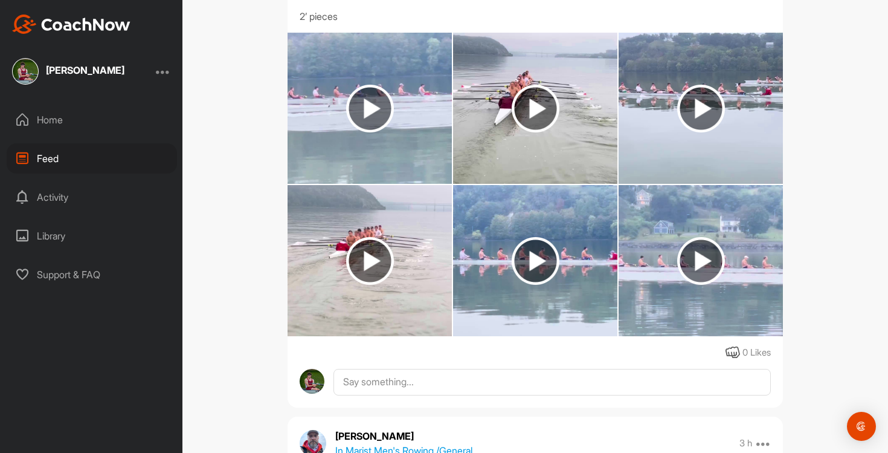
click at [741, 134] on img at bounding box center [701, 108] width 164 height 151
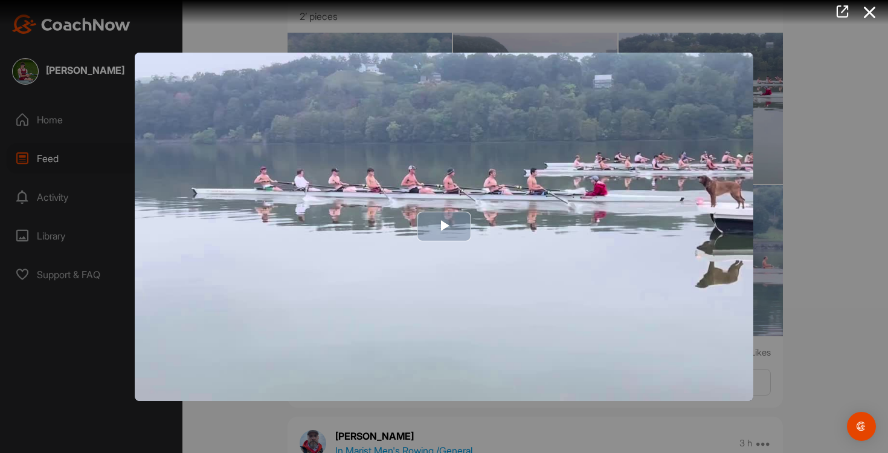
click at [647, 202] on img "Video Player" at bounding box center [444, 227] width 619 height 348
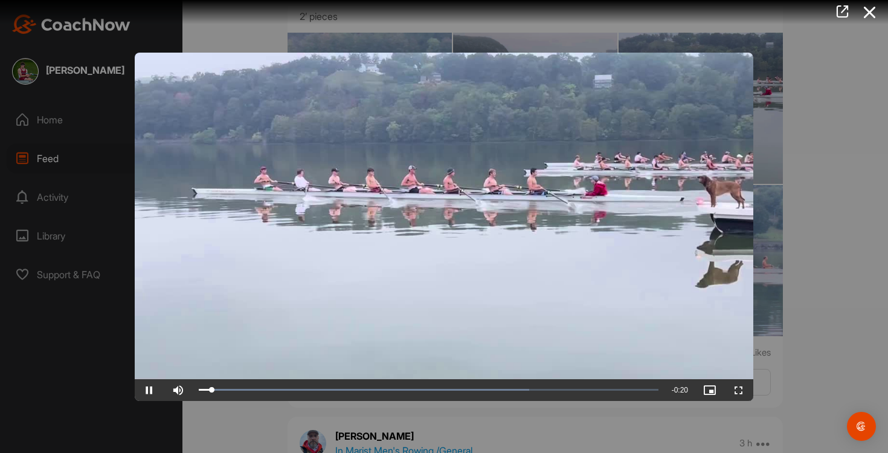
click at [851, 179] on div at bounding box center [444, 226] width 888 height 453
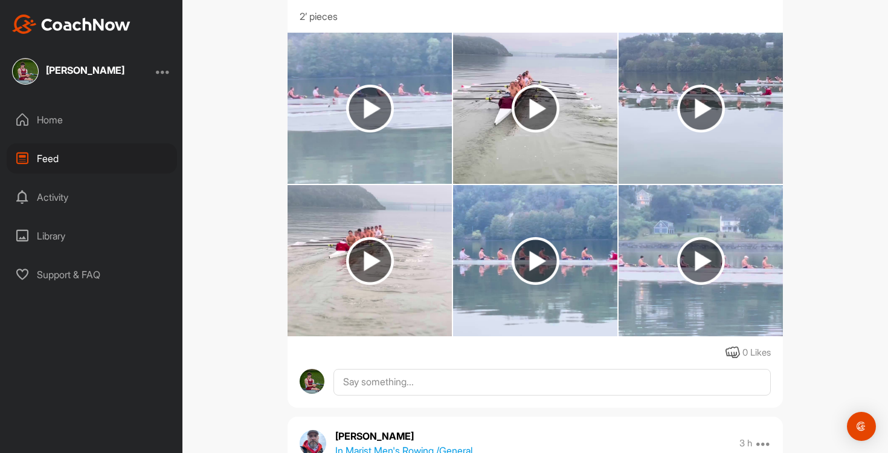
click at [381, 134] on img at bounding box center [370, 108] width 164 height 151
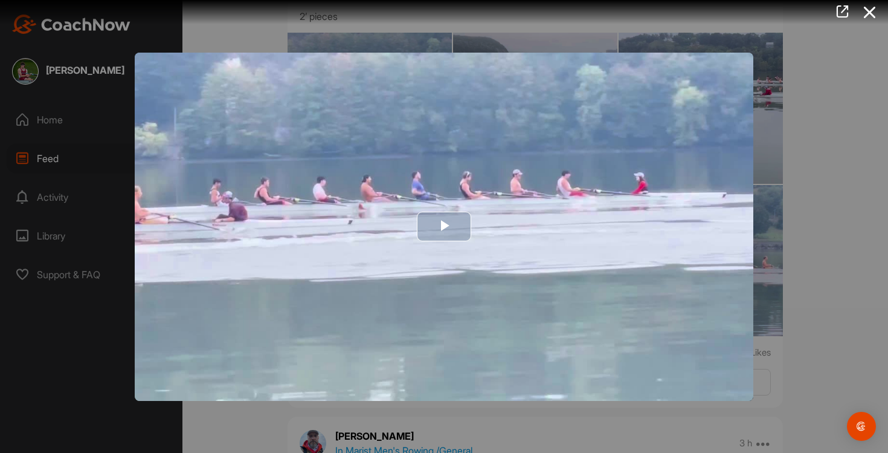
click at [482, 233] on img "Video Player" at bounding box center [444, 227] width 619 height 348
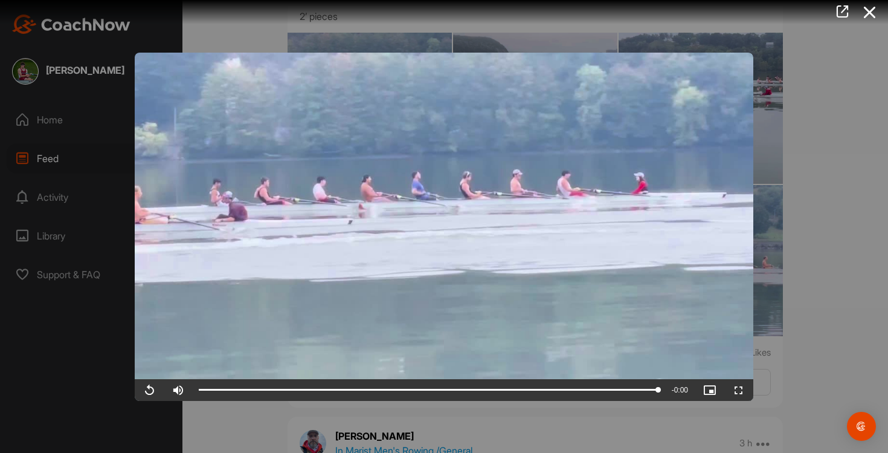
click at [778, 166] on div at bounding box center [444, 226] width 888 height 453
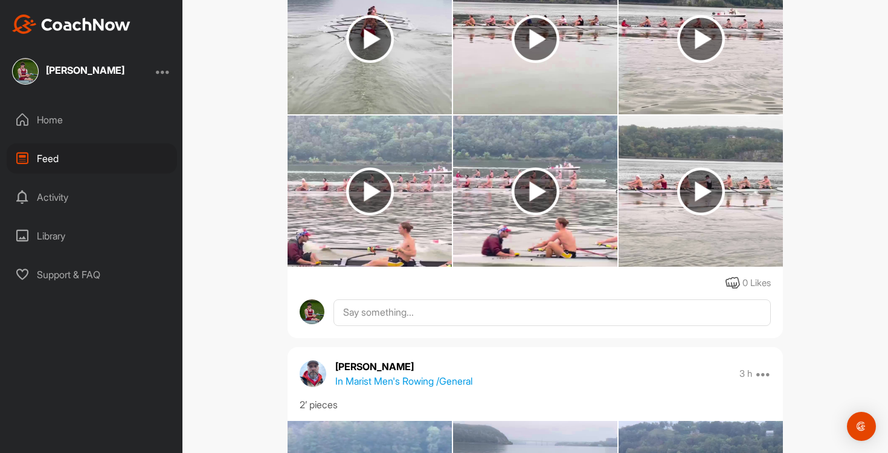
scroll to position [259, 0]
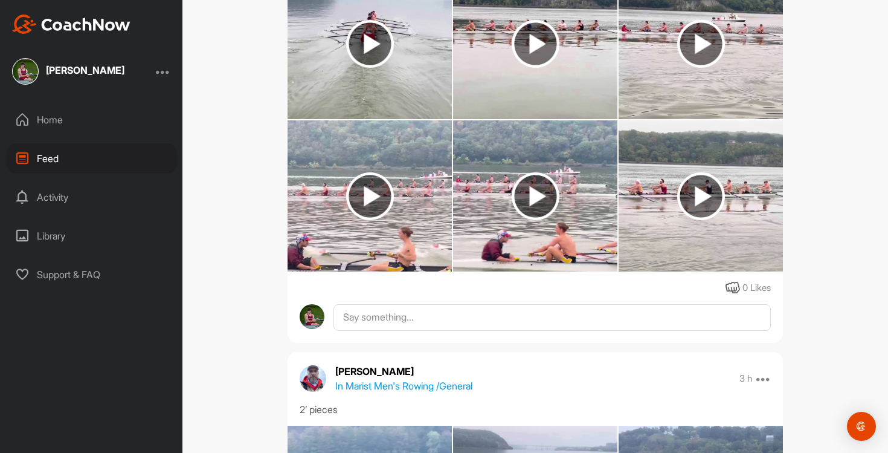
click at [720, 34] on img at bounding box center [701, 44] width 48 height 48
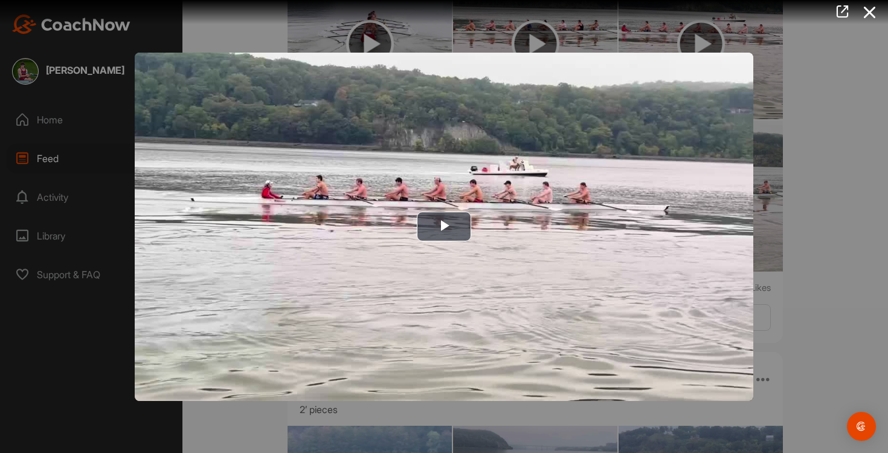
click at [767, 164] on div at bounding box center [444, 226] width 888 height 453
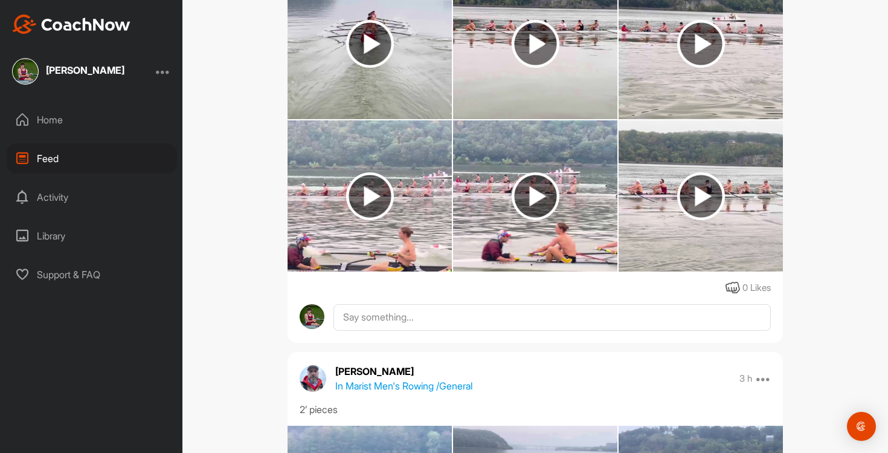
click at [574, 62] on img at bounding box center [535, 43] width 164 height 151
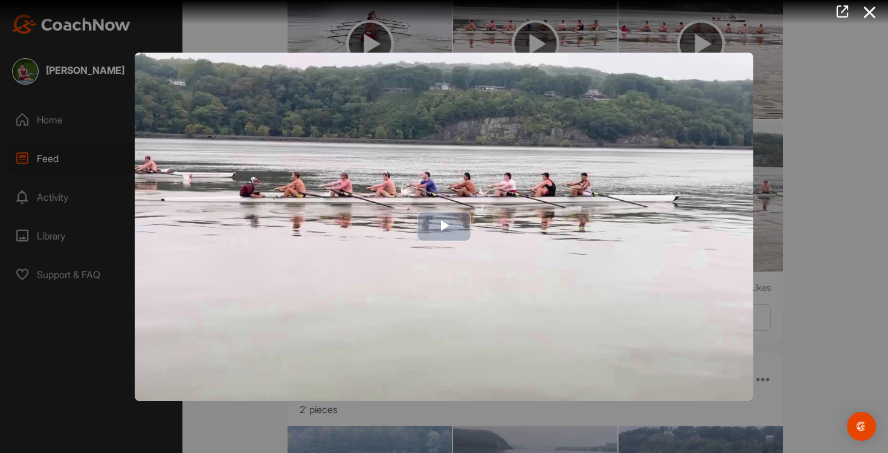
click at [564, 248] on img "Video Player" at bounding box center [444, 227] width 619 height 348
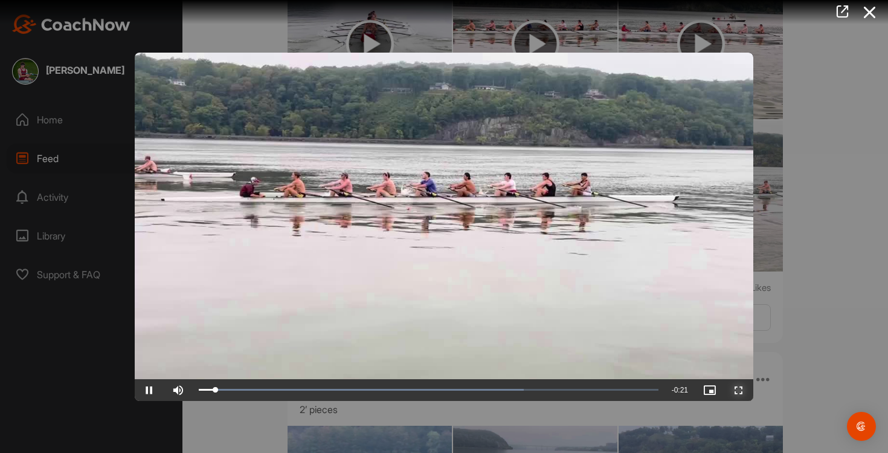
click at [732, 390] on span "Video Player" at bounding box center [738, 390] width 29 height 0
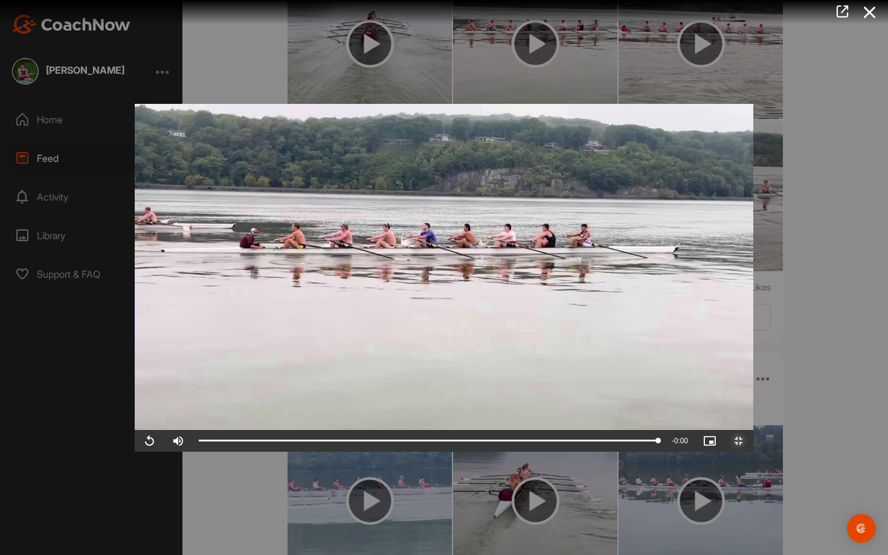
click at [753, 441] on span "Video Player" at bounding box center [738, 441] width 29 height 0
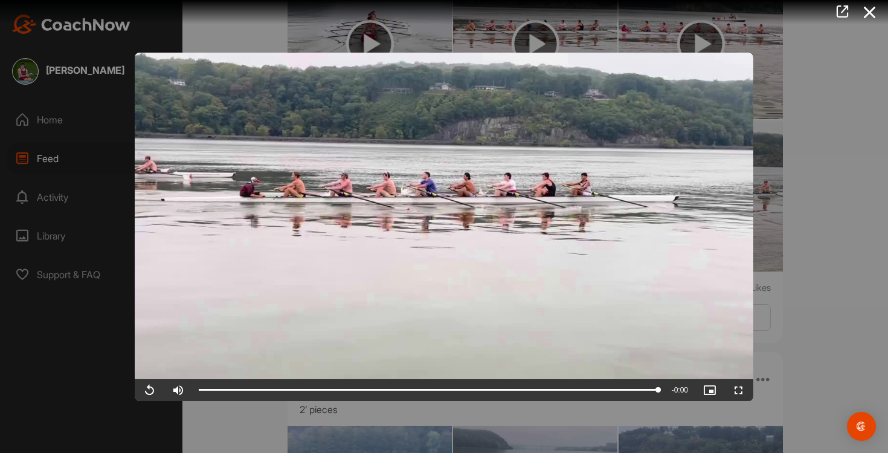
click at [862, 333] on div at bounding box center [444, 226] width 888 height 453
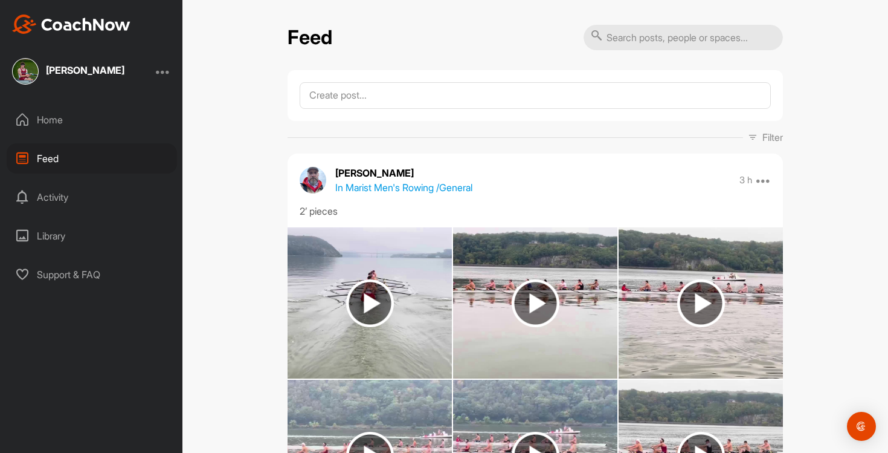
scroll to position [185, 0]
